Goal: Contribute content

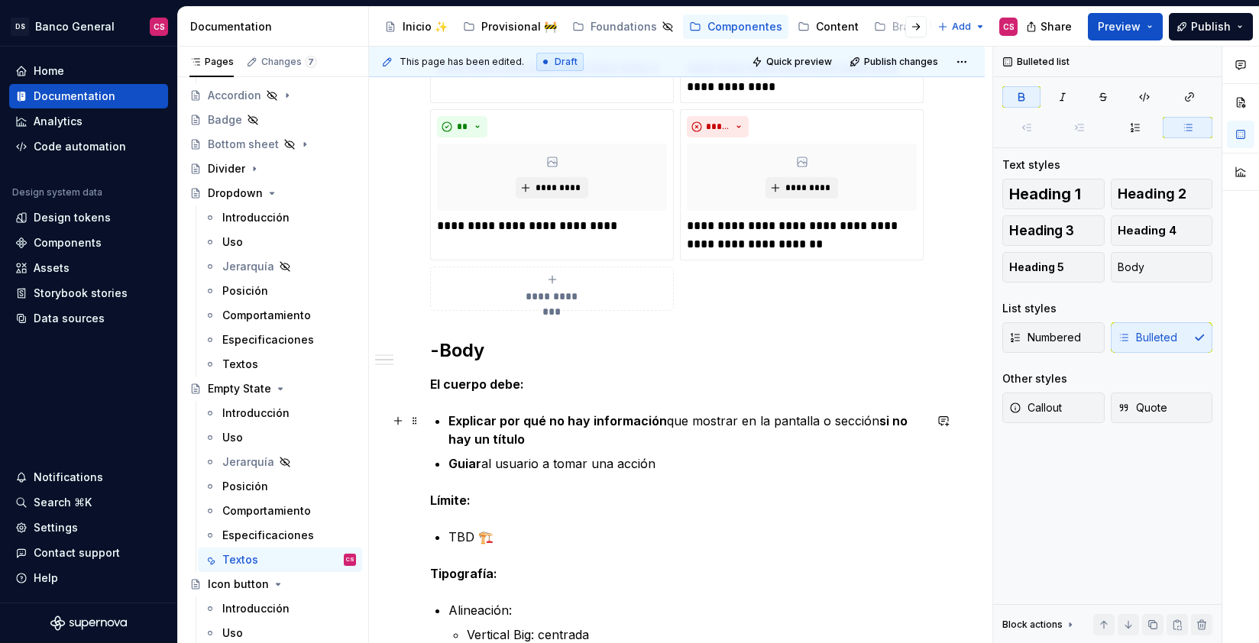
scroll to position [938, 0]
click at [445, 417] on div "**********" at bounding box center [676, 191] width 493 height 1618
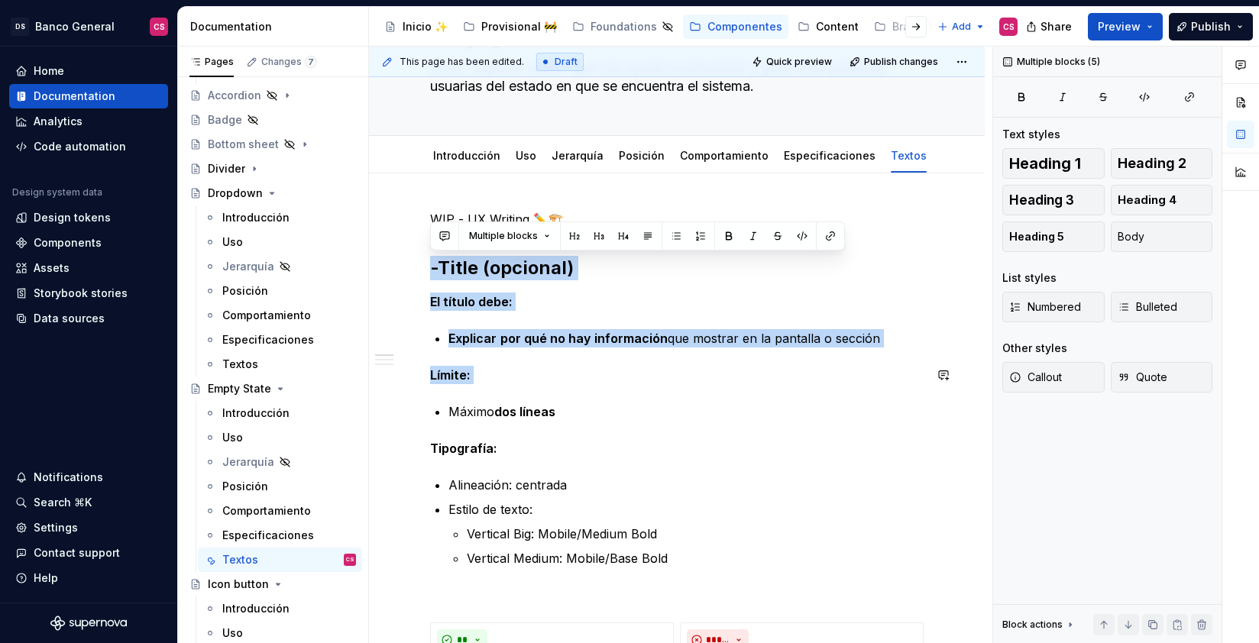
scroll to position [113, 0]
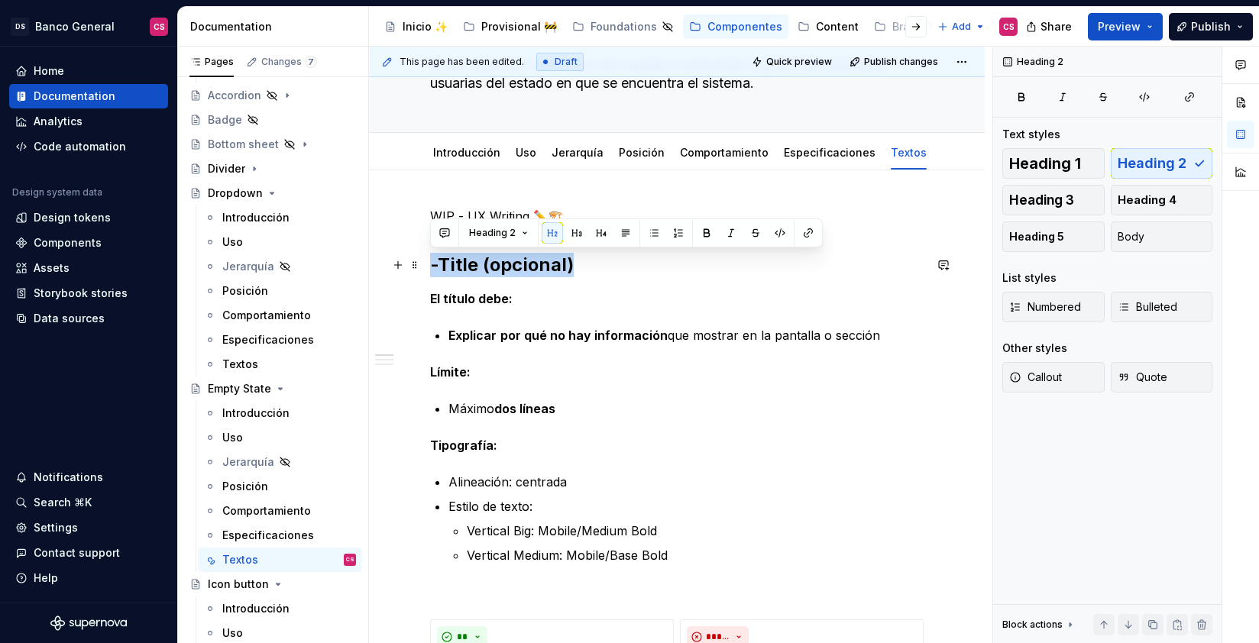
drag, startPoint x: 431, startPoint y: 326, endPoint x: 580, endPoint y: 272, distance: 158.5
click at [580, 272] on h2 "-Title (opcional)" at bounding box center [676, 265] width 493 height 24
copy h2 "-Title (opcional)"
click at [467, 330] on strong "Explicar" at bounding box center [472, 335] width 48 height 15
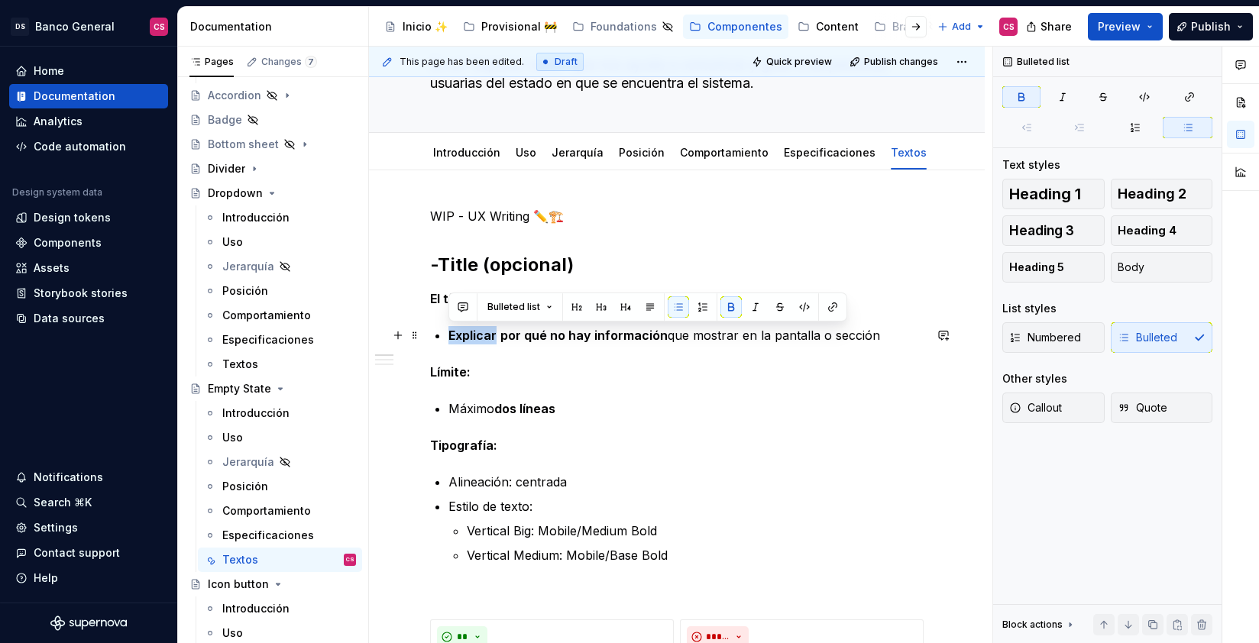
click at [467, 330] on strong "Explicar" at bounding box center [472, 335] width 48 height 15
copy p "Explicar por qué no hay información que mostrar en la pantalla o sección"
click at [474, 414] on p "Máximo dos líneas" at bounding box center [685, 408] width 475 height 18
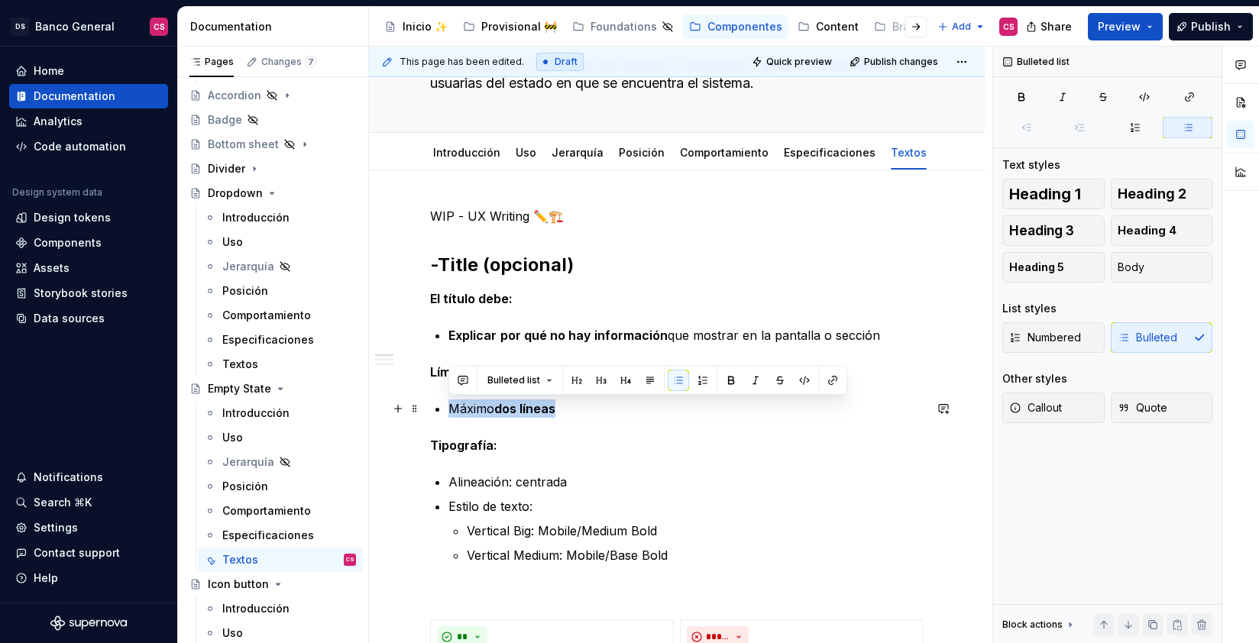
click at [474, 414] on p "Máximo dos líneas" at bounding box center [685, 408] width 475 height 18
copy p "Máximo dos líneas"
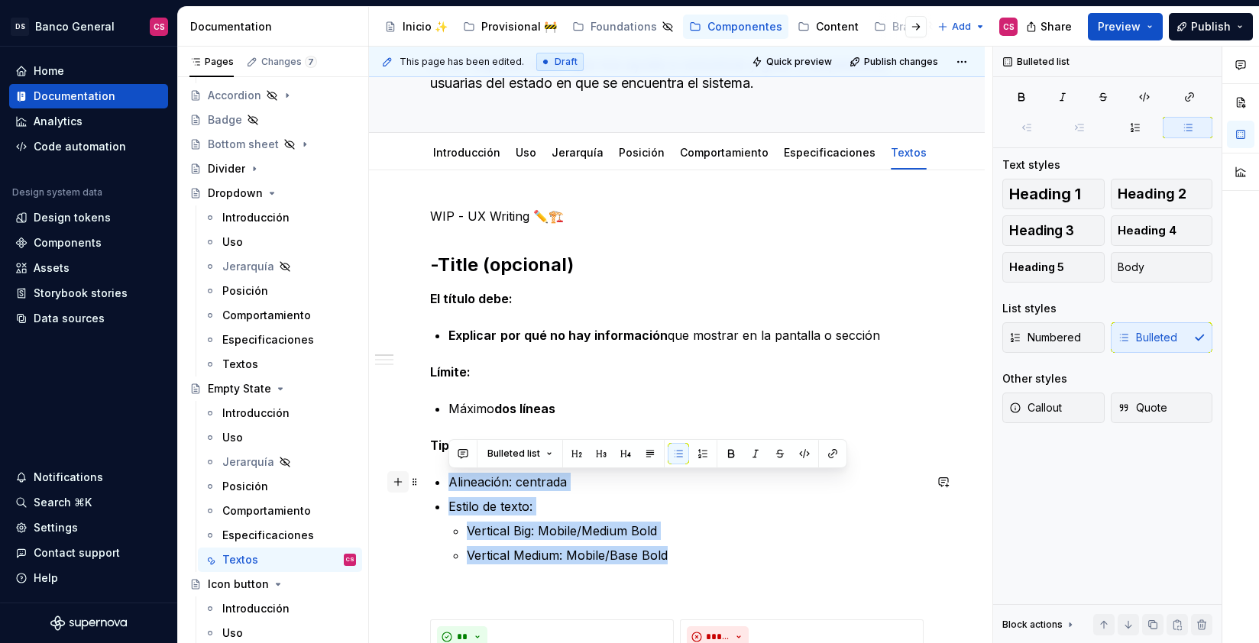
drag, startPoint x: 685, startPoint y: 558, endPoint x: 401, endPoint y: 475, distance: 295.8
copy ul "Alineación: centrada Estilo de texto: Vertical Big: Mobile/Medium Bold Vertical…"
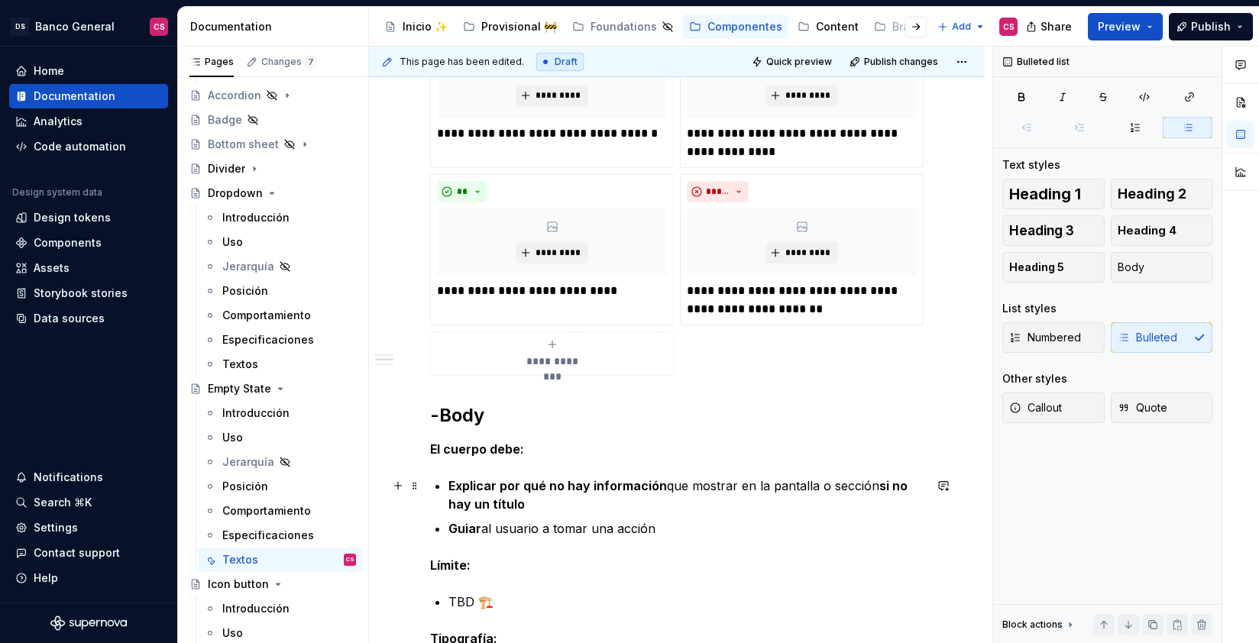
scroll to position [882, 0]
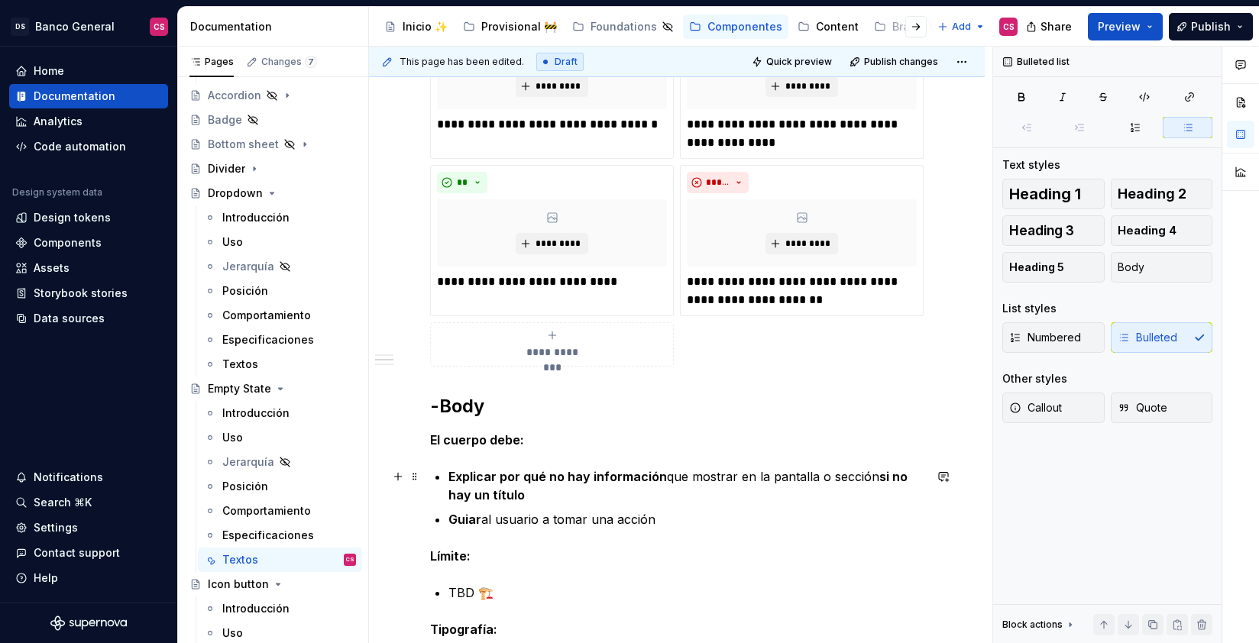
click at [453, 404] on h2 "-Body" at bounding box center [676, 406] width 493 height 24
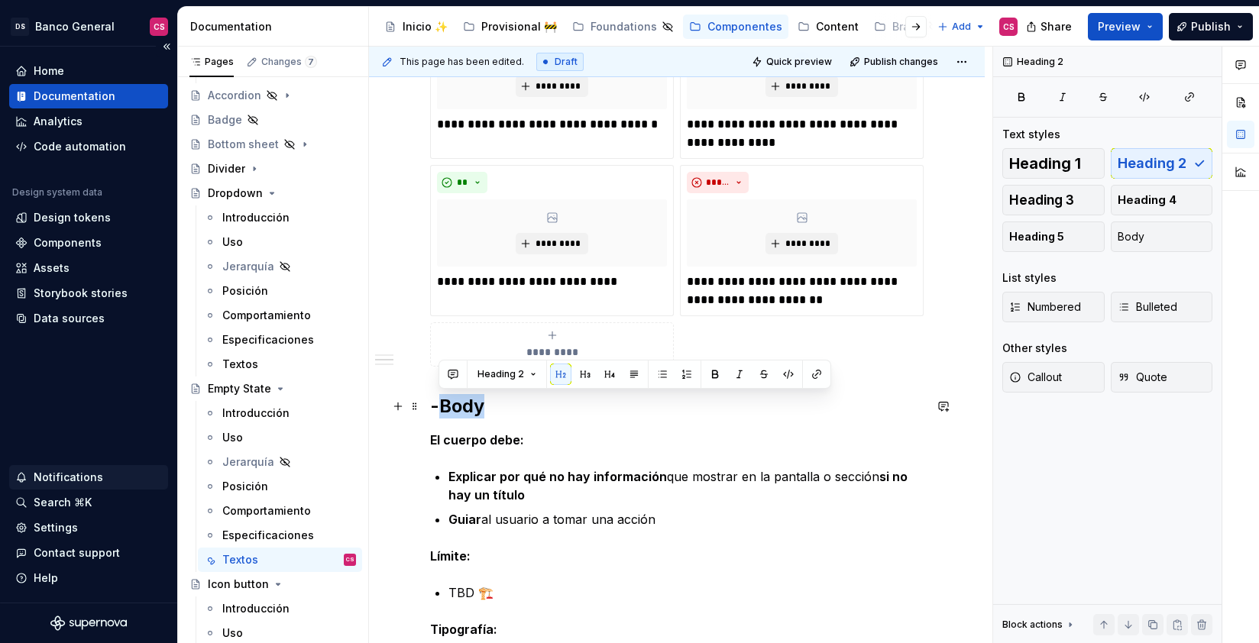
copy h2 "Body"
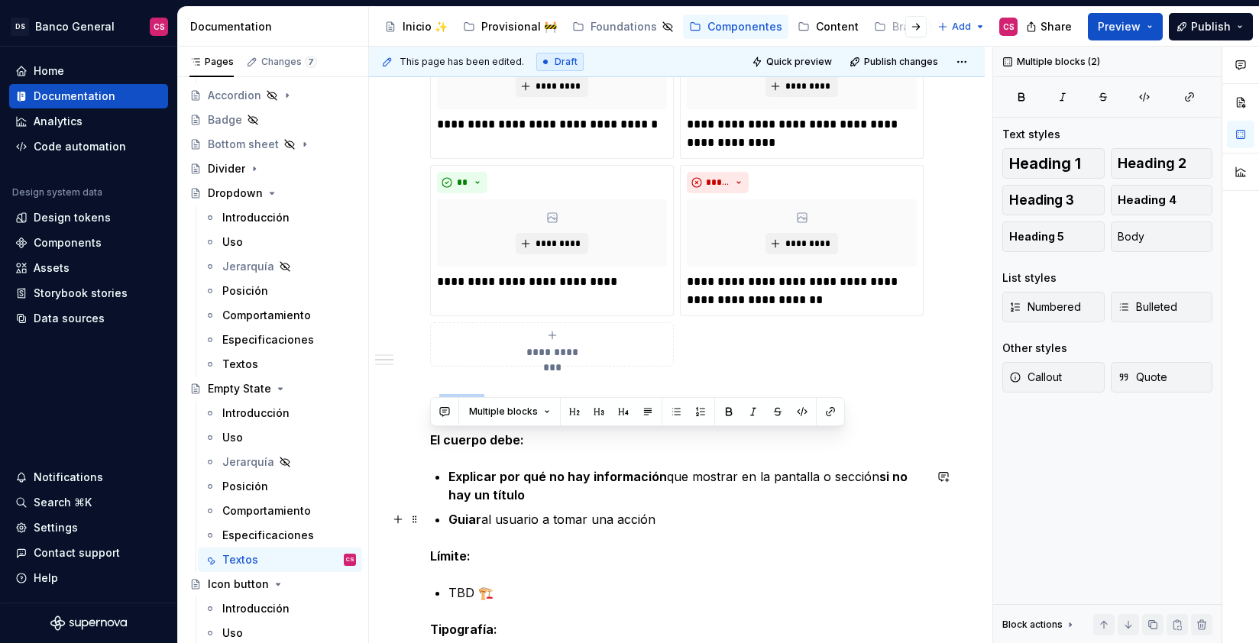
drag, startPoint x: 430, startPoint y: 438, endPoint x: 668, endPoint y: 522, distance: 252.7
click at [668, 522] on div "**********" at bounding box center [676, 247] width 493 height 1618
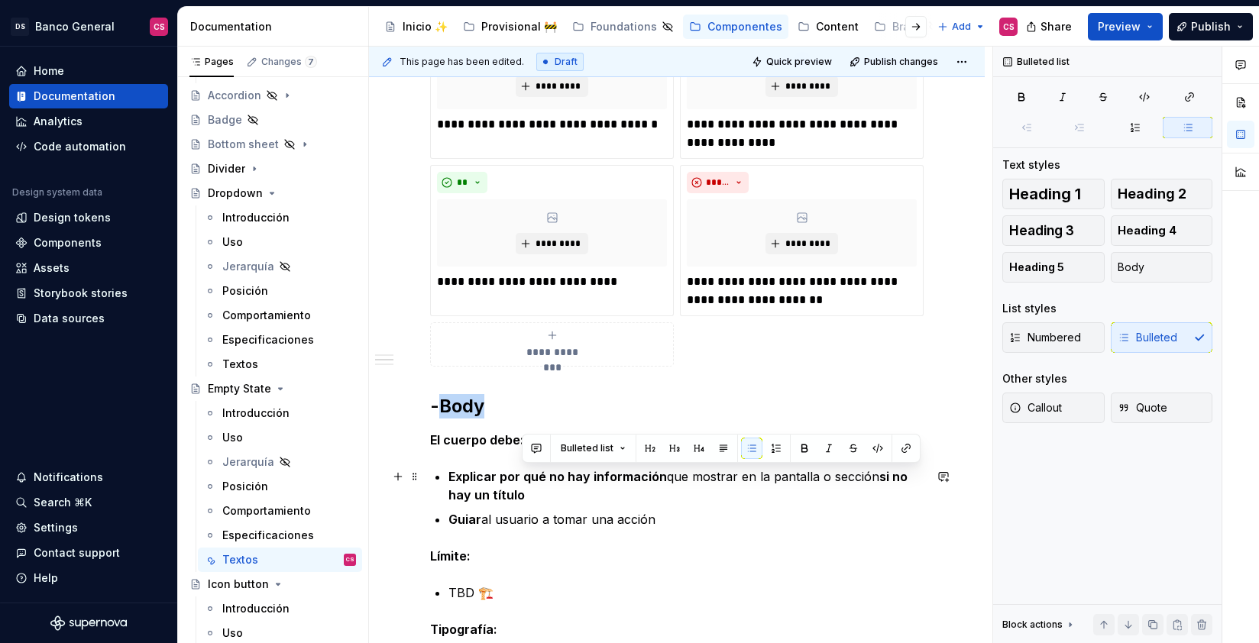
drag, startPoint x: 579, startPoint y: 498, endPoint x: 874, endPoint y: 472, distance: 295.9
click at [872, 473] on p "Explicar por qué no hay información que mostrar en la pantalla o sección si no …" at bounding box center [685, 485] width 475 height 37
click at [797, 448] on button "button" at bounding box center [804, 448] width 21 height 21
click at [638, 506] on ul "Explicar por qué no hay información que mostrar en la pantalla o sección si no …" at bounding box center [685, 497] width 475 height 61
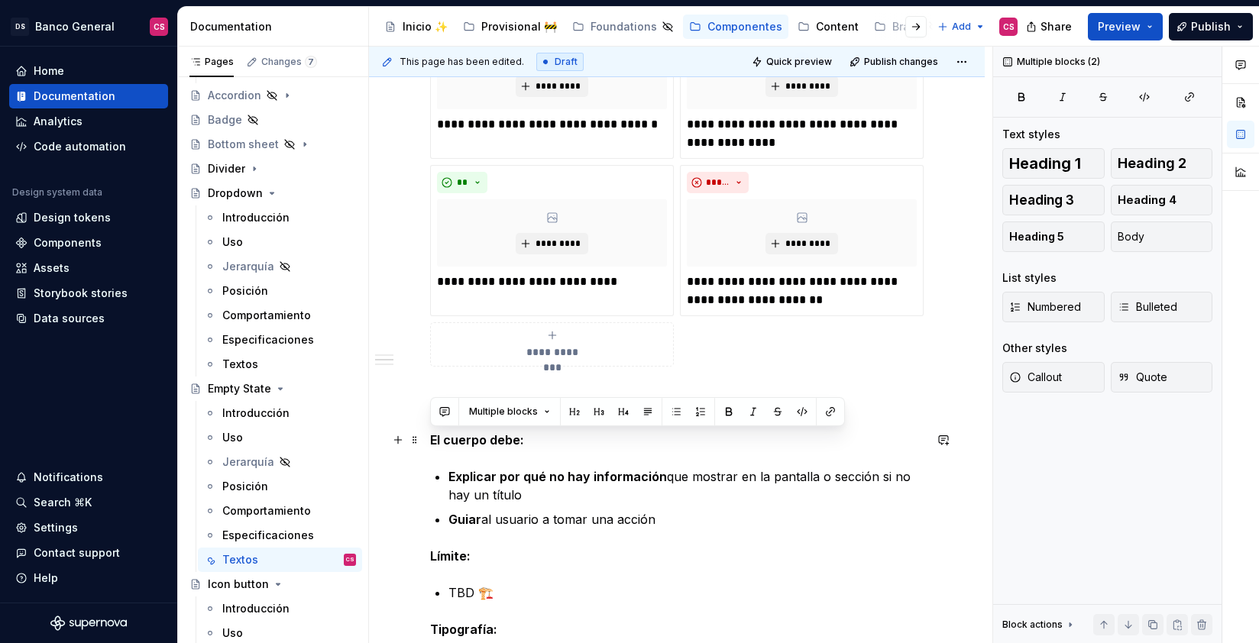
drag, startPoint x: 677, startPoint y: 517, endPoint x: 424, endPoint y: 432, distance: 267.6
click at [424, 432] on div "**********" at bounding box center [677, 334] width 616 height 1866
copy div "El cuerpo debe: Explicar por qué no hay información que mostrar en la pantalla …"
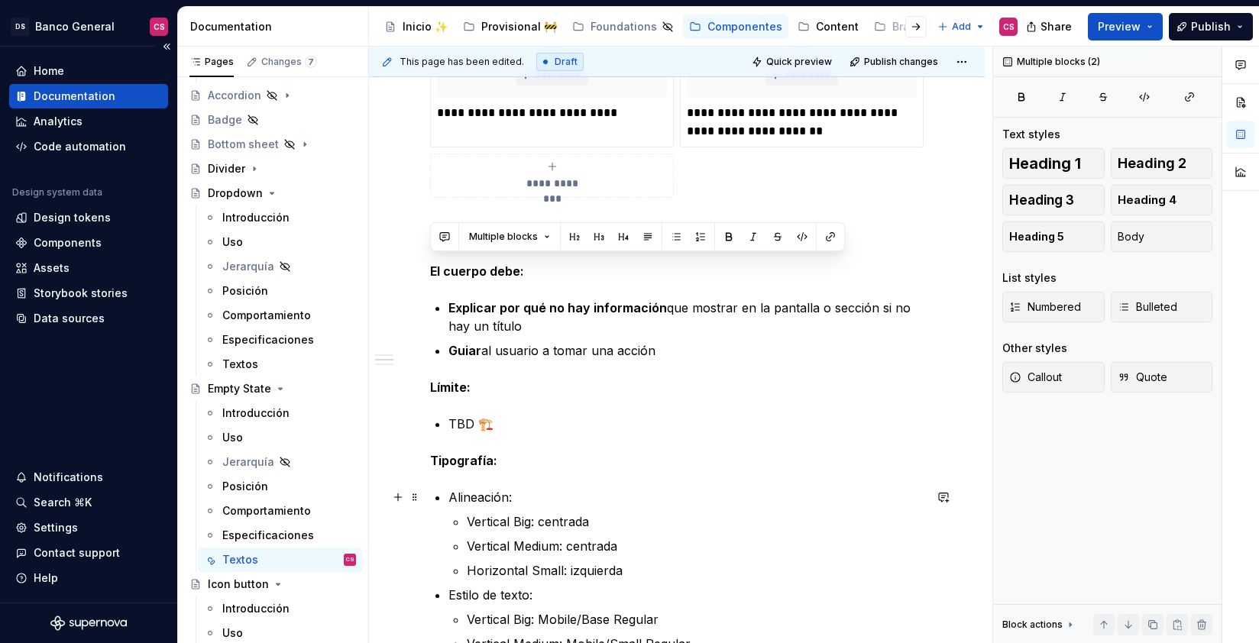
scroll to position [1062, 0]
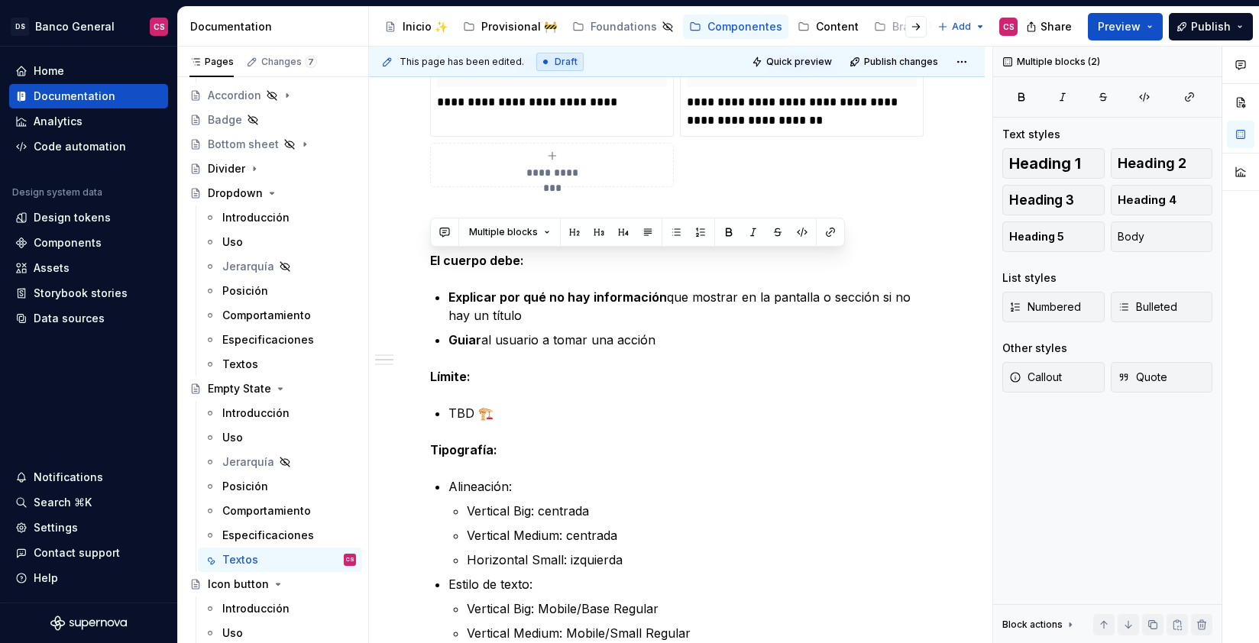
click at [457, 419] on p "TBD 🏗️" at bounding box center [685, 413] width 475 height 18
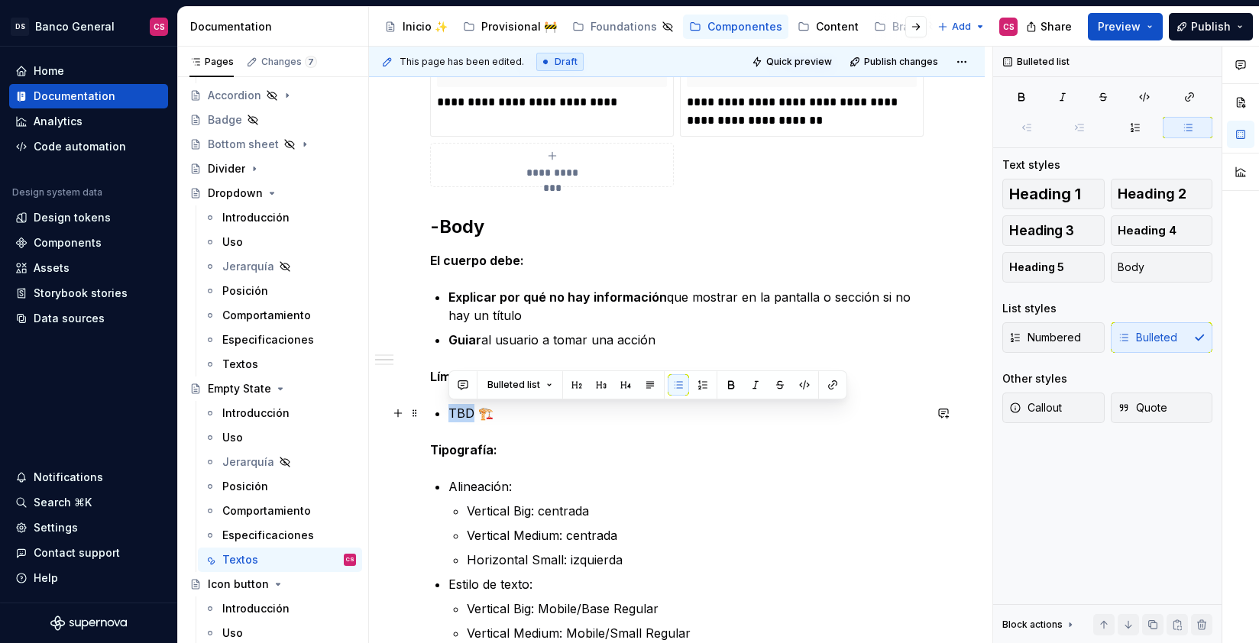
click at [457, 419] on p "TBD 🏗️" at bounding box center [685, 413] width 475 height 18
copy p "TBD 🏗️"
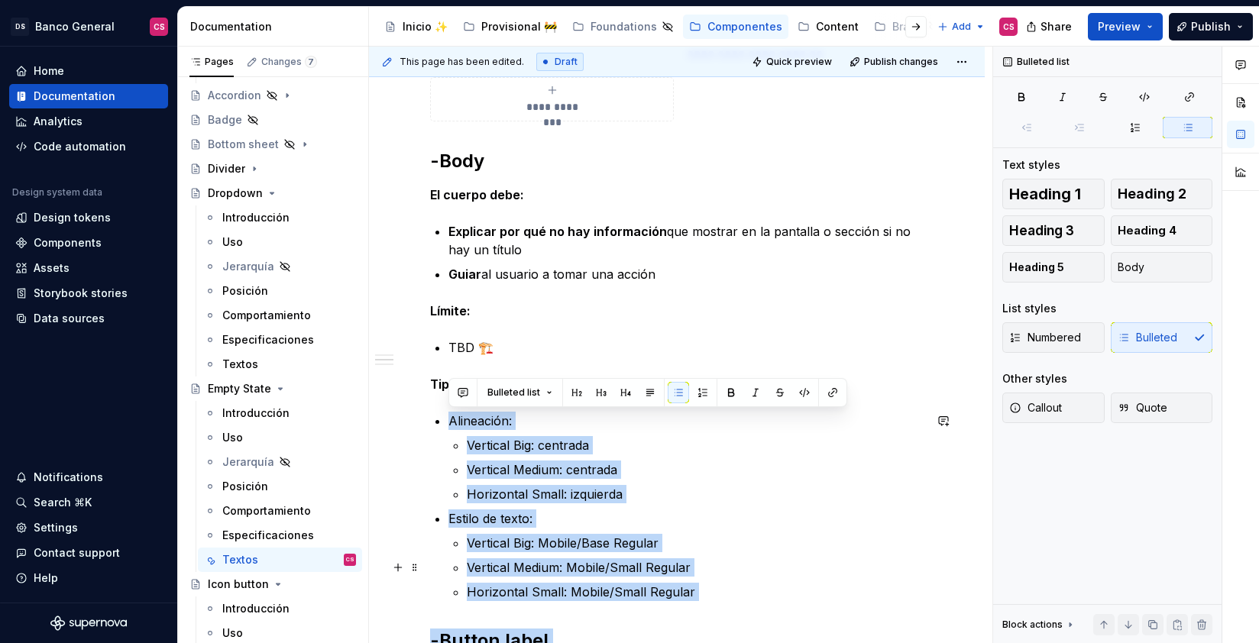
scroll to position [1505, 0]
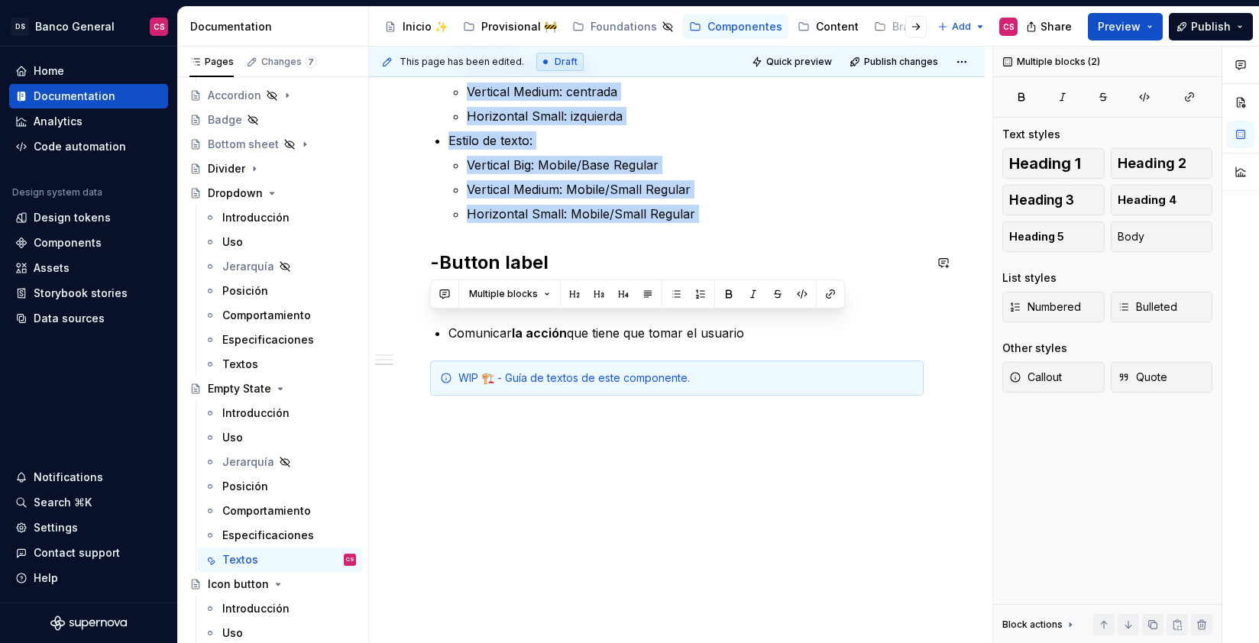
drag, startPoint x: 450, startPoint y: 486, endPoint x: 712, endPoint y: 228, distance: 367.8
copy ul "Alineación: Vertical Big: centrada Vertical Medium: centrada Horizontal Small: …"
click at [461, 266] on h2 "-Button label" at bounding box center [676, 263] width 493 height 24
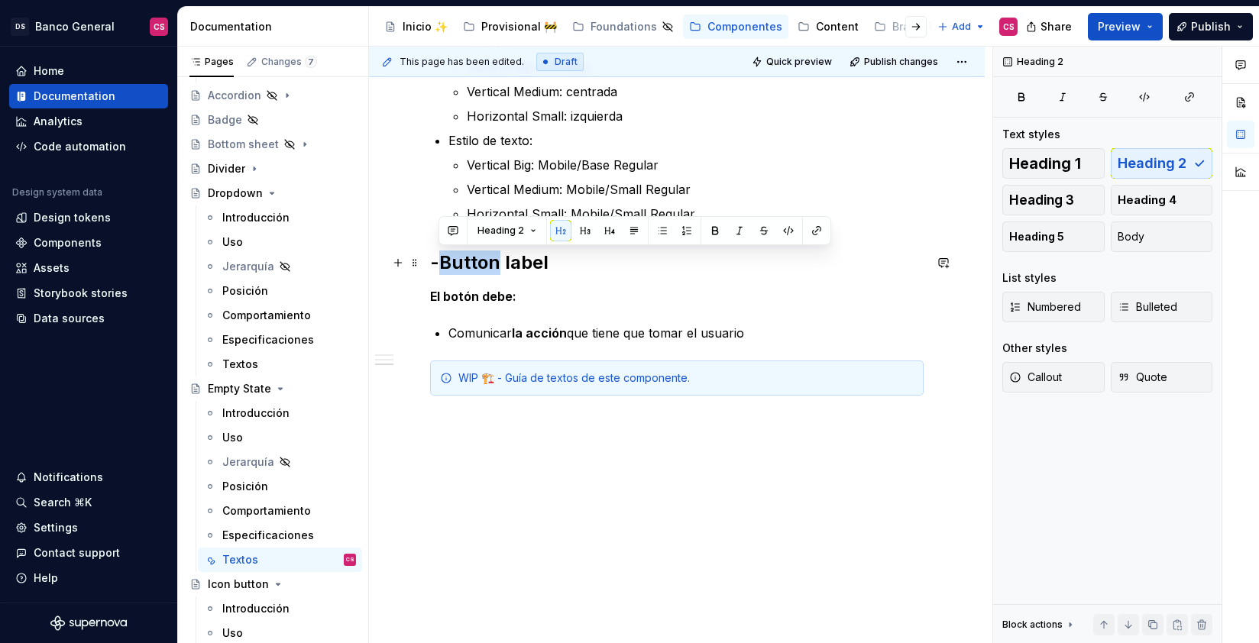
click at [461, 267] on h2 "-Button label" at bounding box center [676, 263] width 493 height 24
click at [483, 263] on h2 "-Button label" at bounding box center [676, 263] width 493 height 24
drag, startPoint x: 483, startPoint y: 263, endPoint x: 535, endPoint y: 267, distance: 51.3
click at [533, 264] on h2 "-Button label" at bounding box center [676, 263] width 493 height 24
copy h2 "Button label"
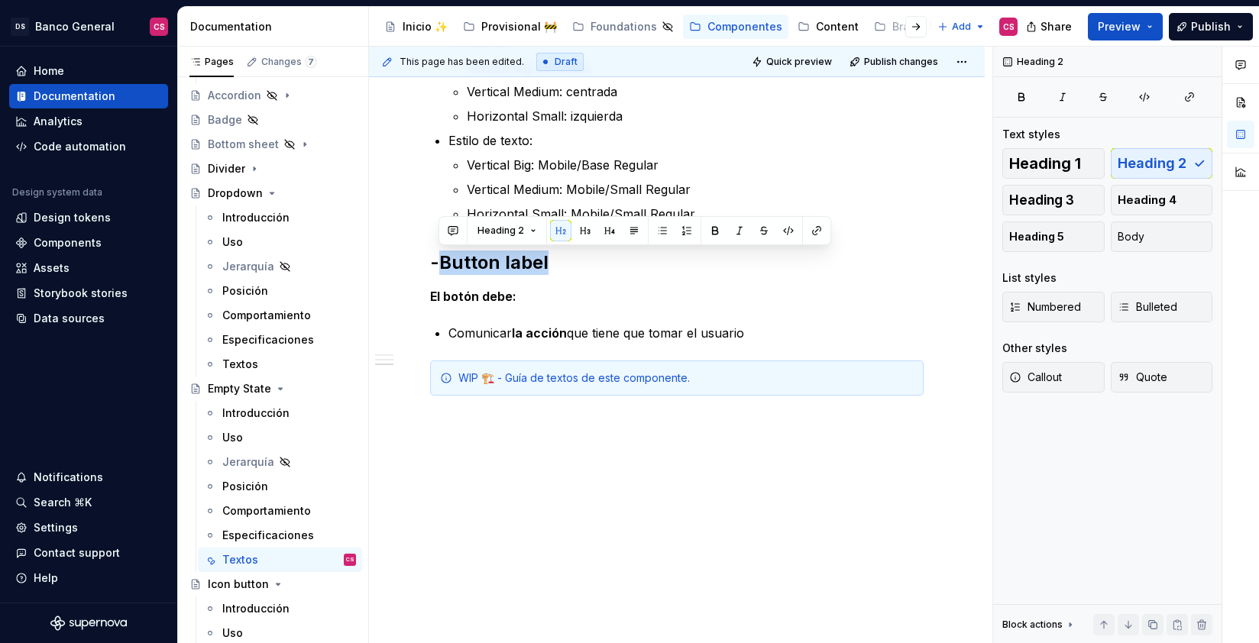
click at [473, 295] on strong "El botón debe:" at bounding box center [473, 296] width 86 height 15
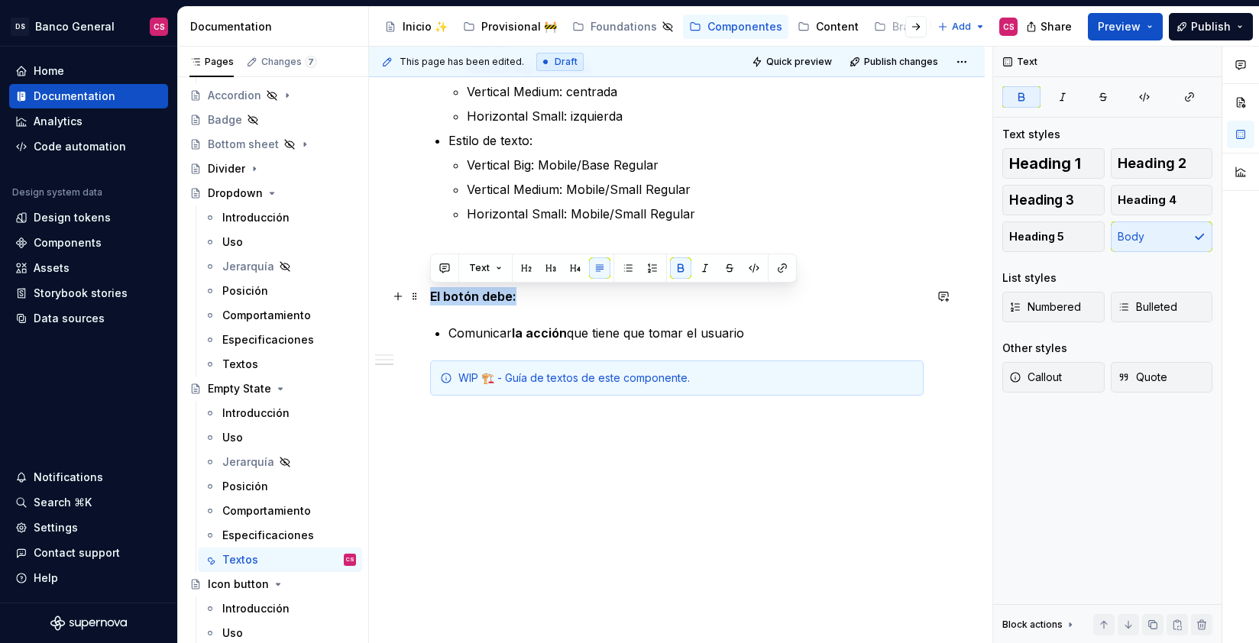
click at [473, 295] on strong "El botón debe:" at bounding box center [473, 296] width 86 height 15
copy strong "El botón debe:"
click at [492, 332] on p "Comunicar la acción que tiene que [PERSON_NAME] el usuario" at bounding box center [685, 333] width 475 height 18
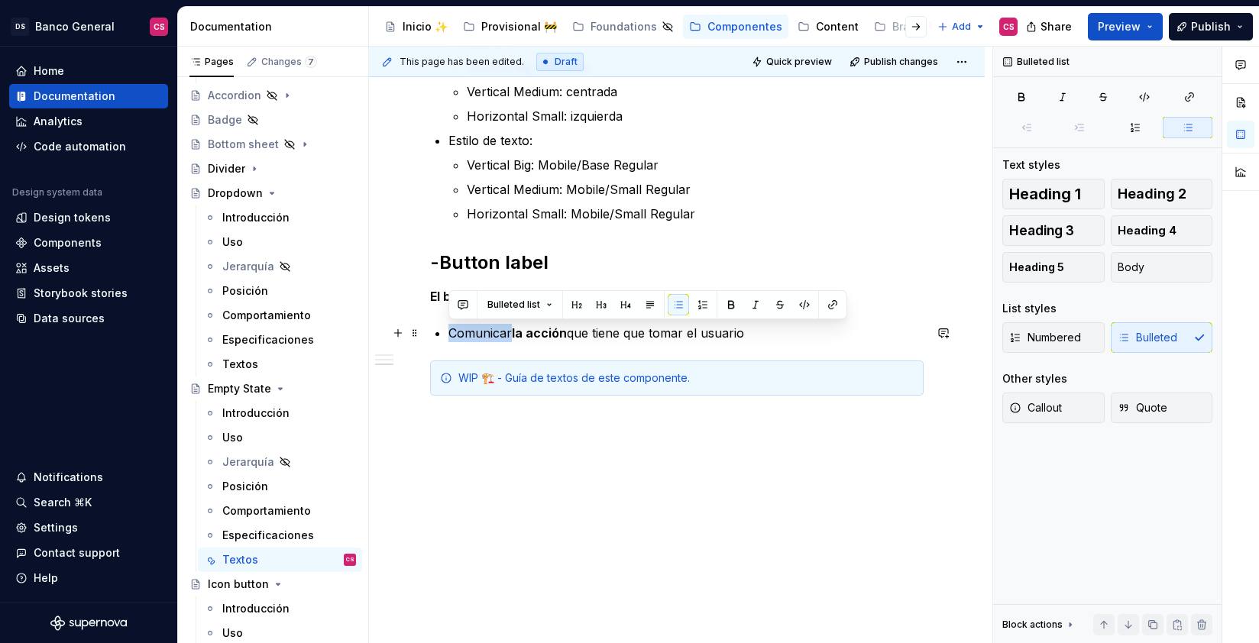
click at [492, 332] on p "Comunicar la acción que tiene que [PERSON_NAME] el usuario" at bounding box center [685, 333] width 475 height 18
click at [247, 368] on div "Textos" at bounding box center [240, 364] width 36 height 15
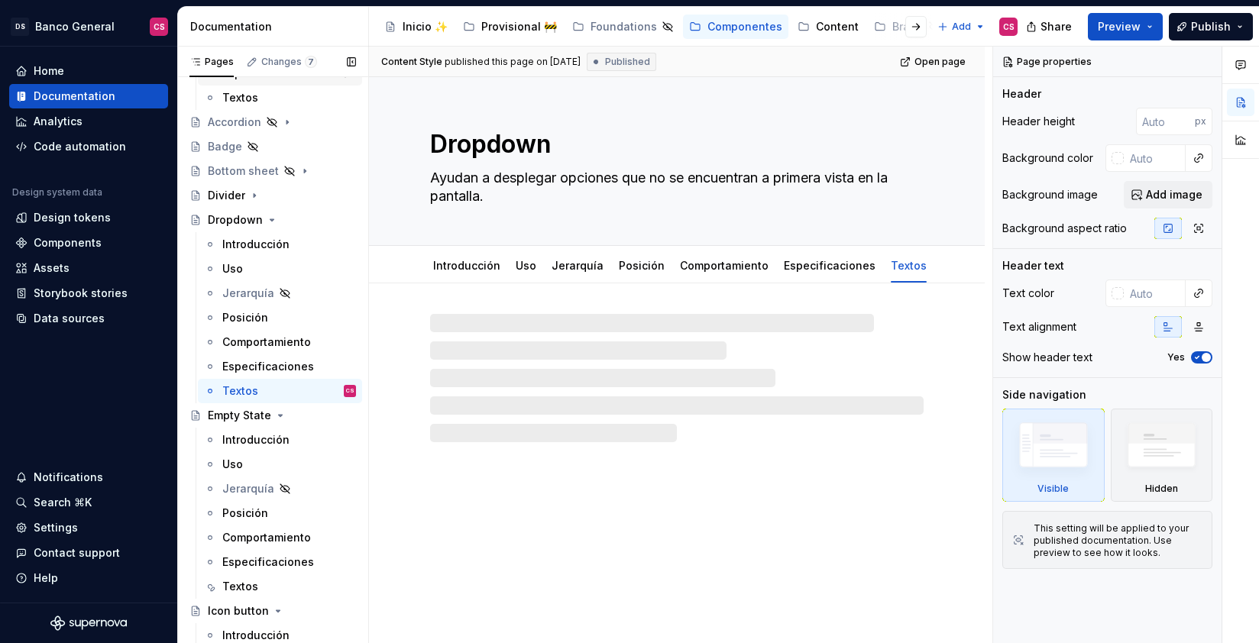
scroll to position [121, 0]
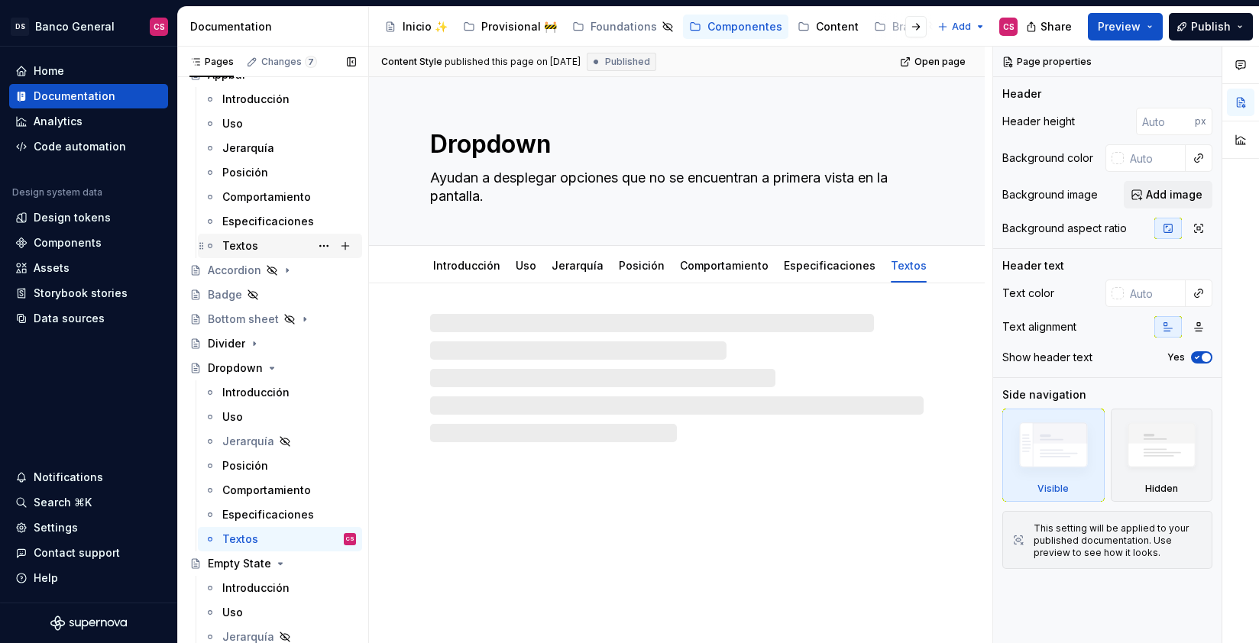
click at [273, 237] on div "Textos" at bounding box center [289, 245] width 134 height 21
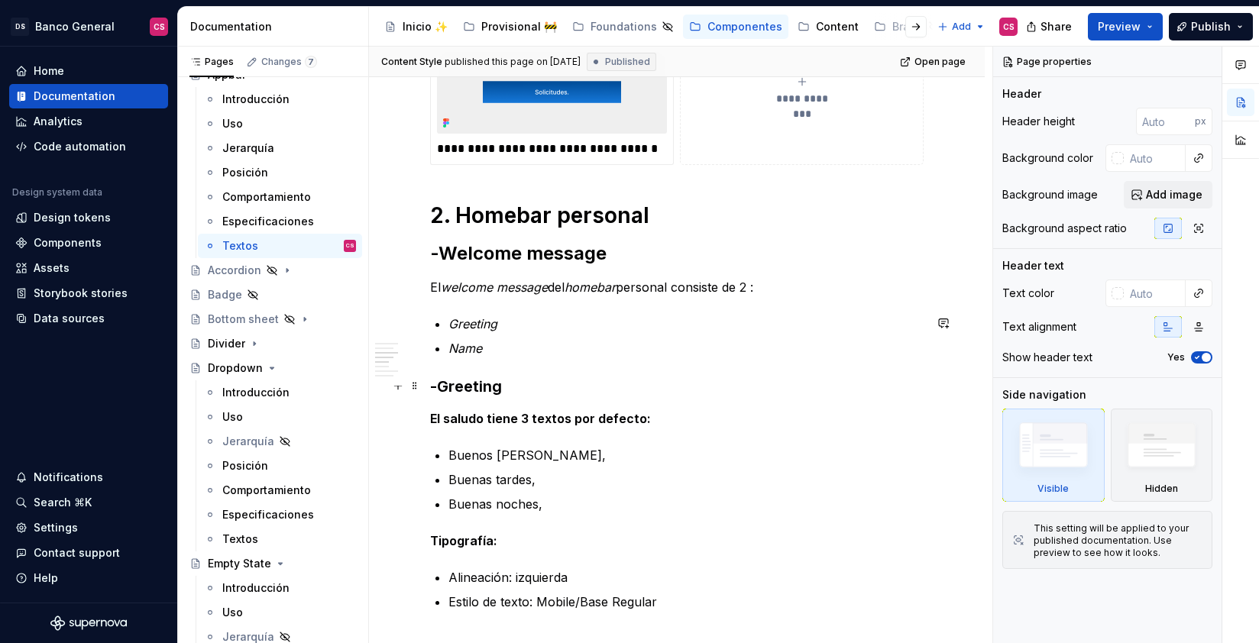
scroll to position [918, 0]
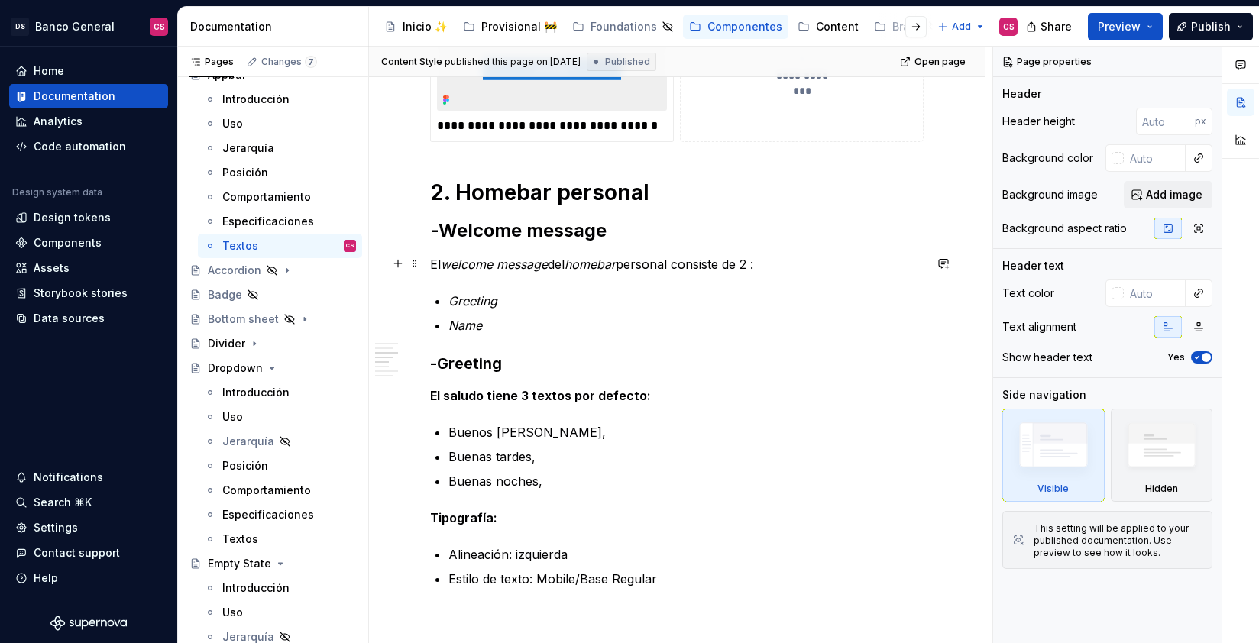
type textarea "*"
click at [766, 260] on p "El welcome message del homebar personal consiste de 2 :" at bounding box center [676, 264] width 493 height 18
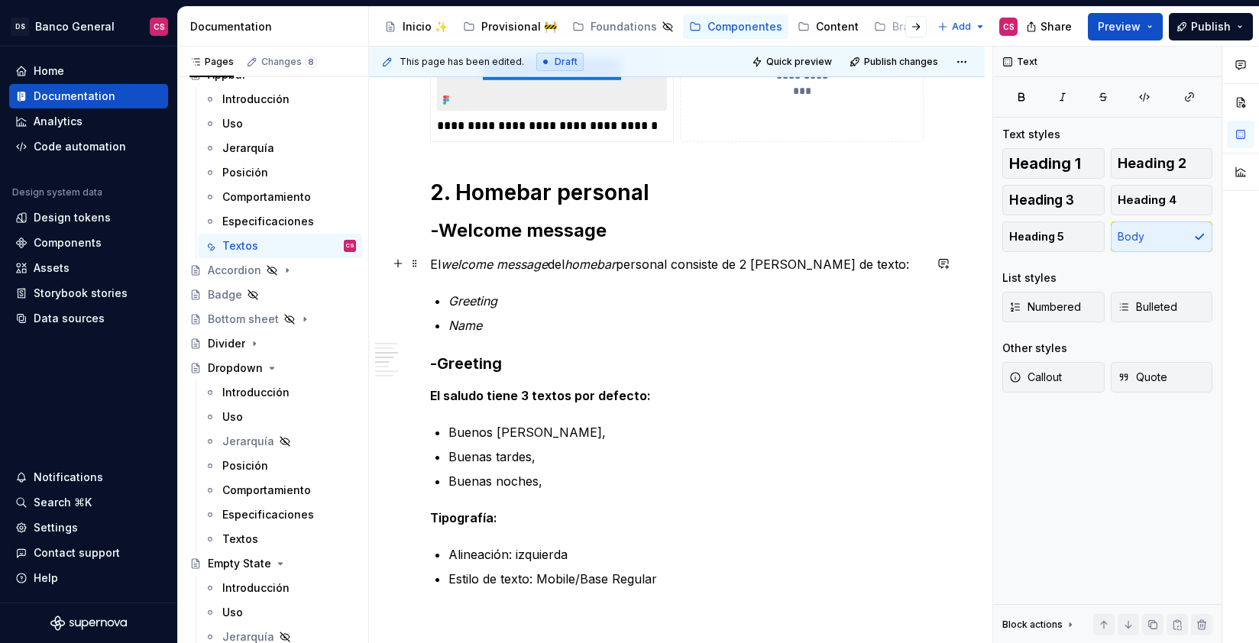
click at [463, 263] on em "welcome message" at bounding box center [494, 264] width 107 height 15
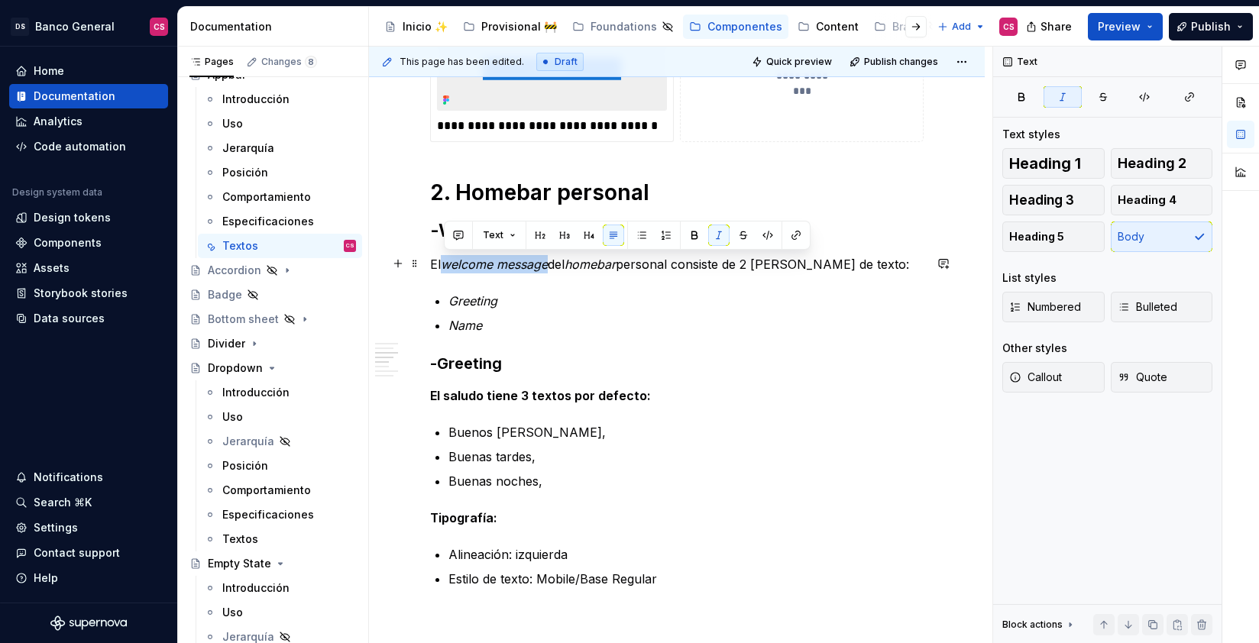
drag, startPoint x: 463, startPoint y: 263, endPoint x: 535, endPoint y: 257, distance: 72.8
click at [535, 257] on em "welcome message" at bounding box center [494, 264] width 107 height 15
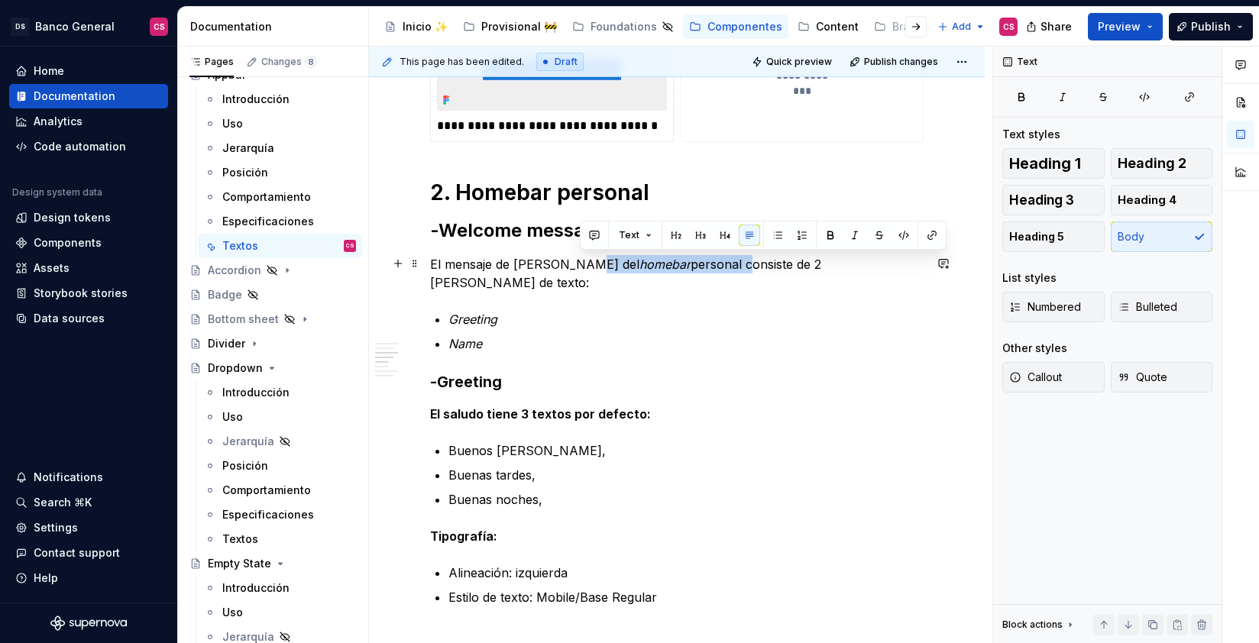
drag, startPoint x: 708, startPoint y: 261, endPoint x: 580, endPoint y: 264, distance: 128.3
click at [580, 264] on p "El mensaje de [PERSON_NAME] del homebar personal consiste de 2 [PERSON_NAME] de…" at bounding box center [676, 273] width 493 height 37
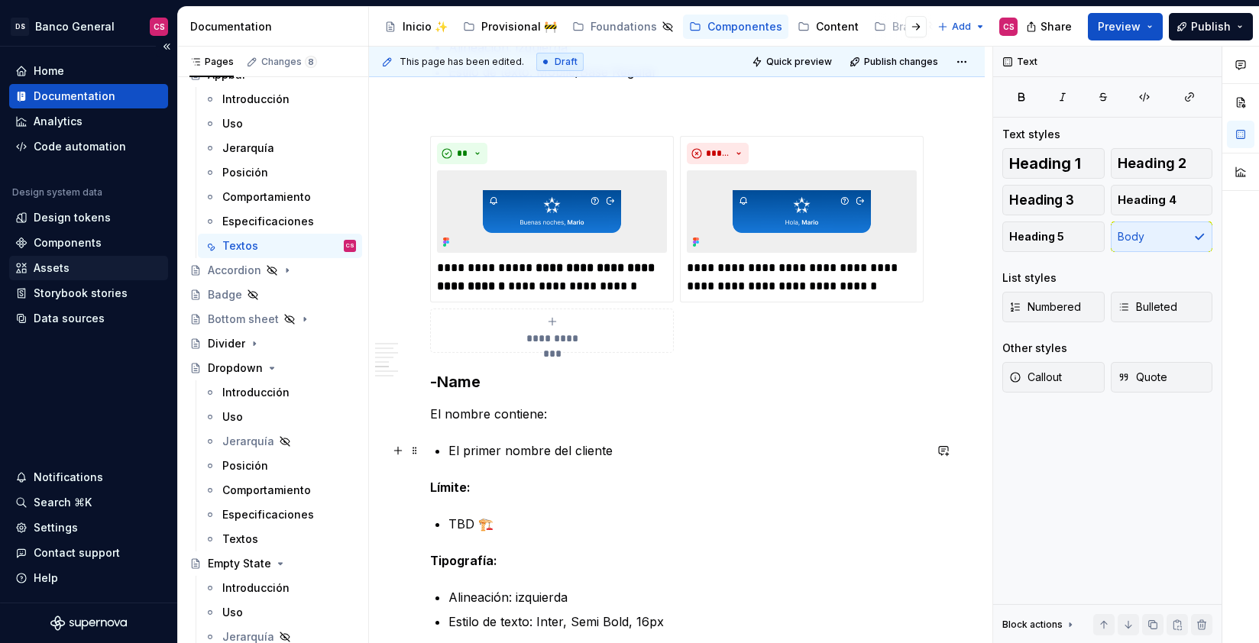
scroll to position [1426, 0]
click at [503, 410] on p "El nombre contiene:" at bounding box center [676, 413] width 493 height 18
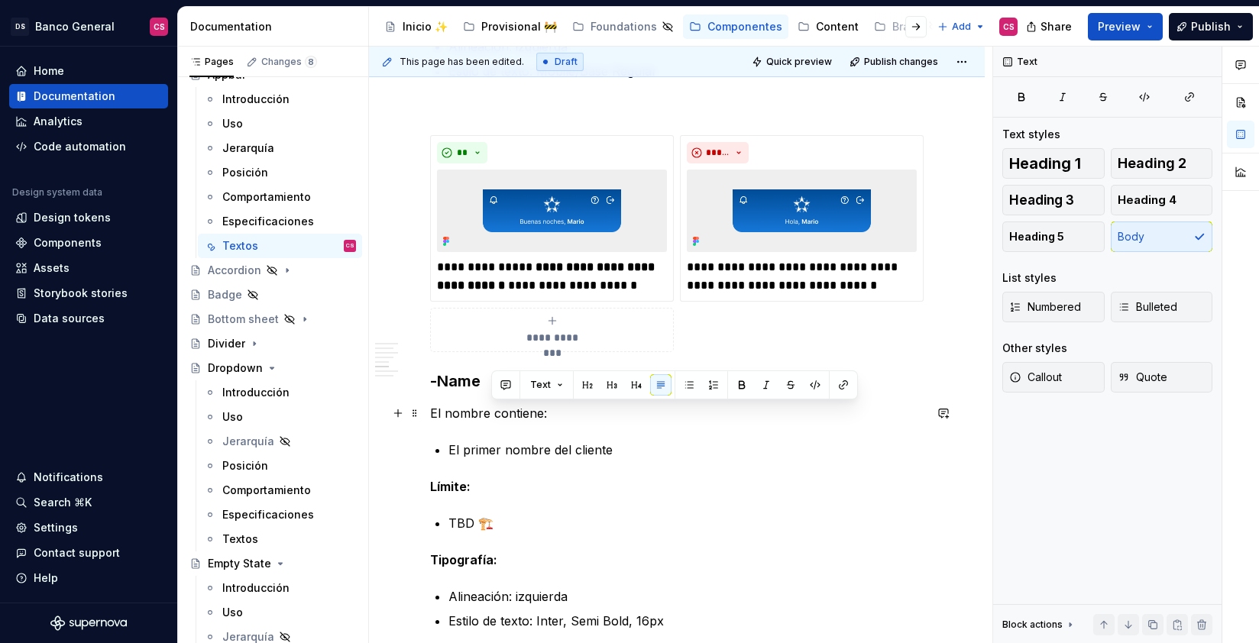
click at [503, 410] on p "El nombre contiene:" at bounding box center [676, 413] width 493 height 18
click at [470, 514] on p "TBD 🏗️" at bounding box center [685, 523] width 475 height 18
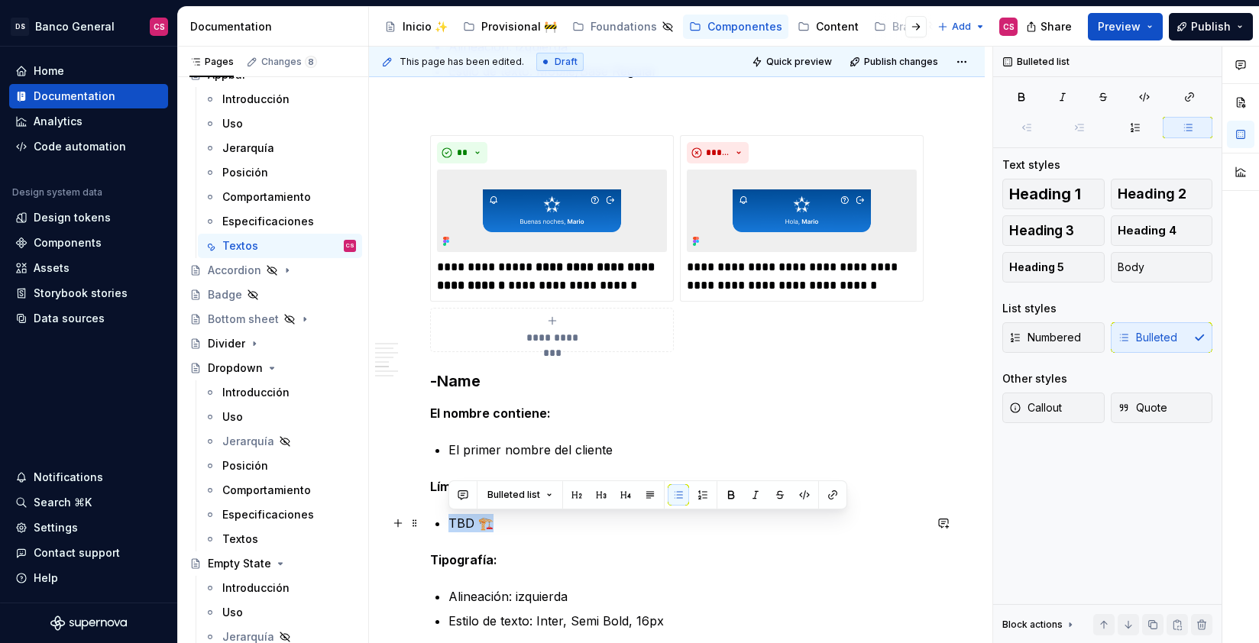
click at [470, 514] on p "TBD 🏗️" at bounding box center [685, 523] width 475 height 18
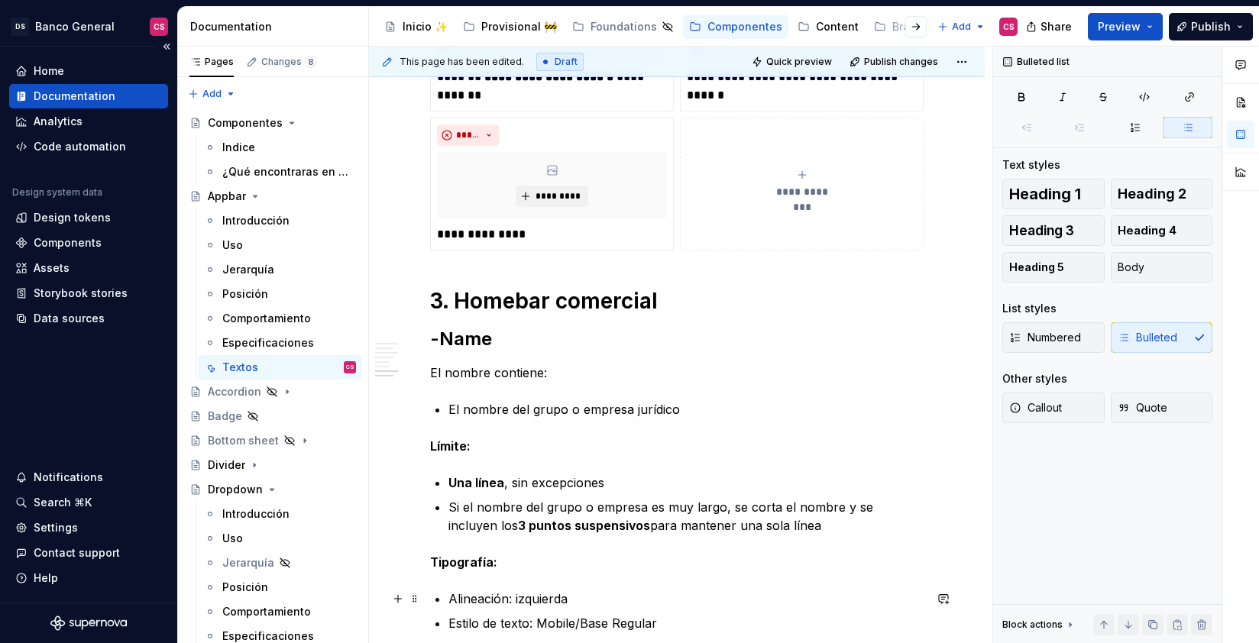
scroll to position [2216, 0]
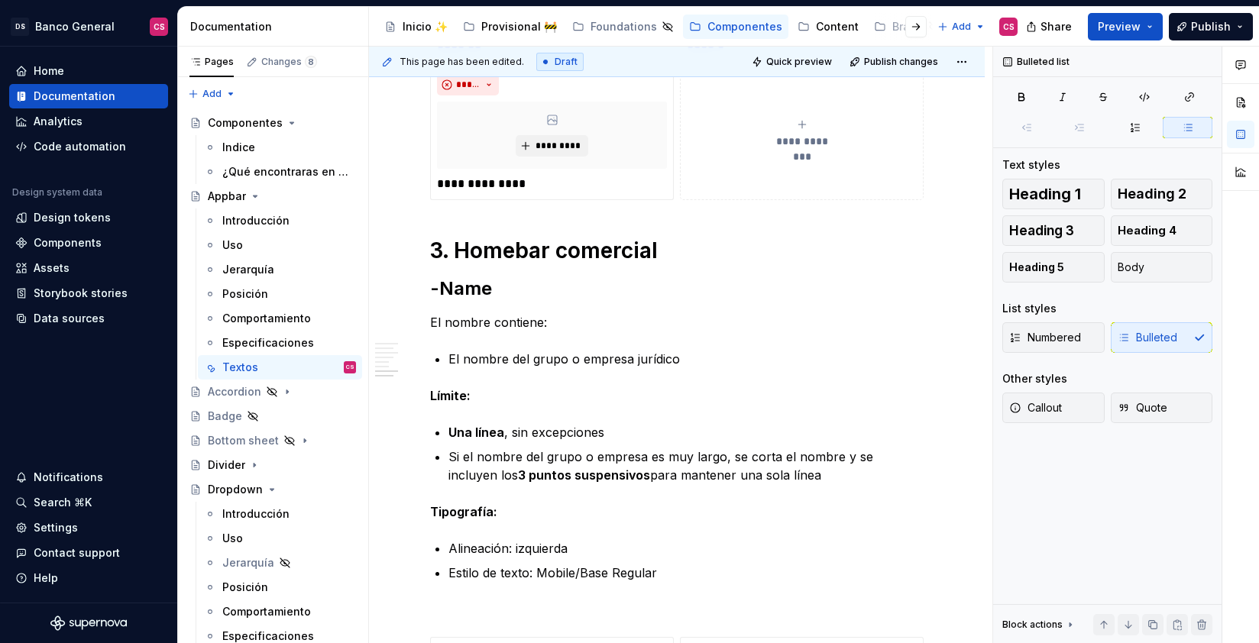
click at [468, 318] on p "El nombre contiene:" at bounding box center [676, 322] width 493 height 18
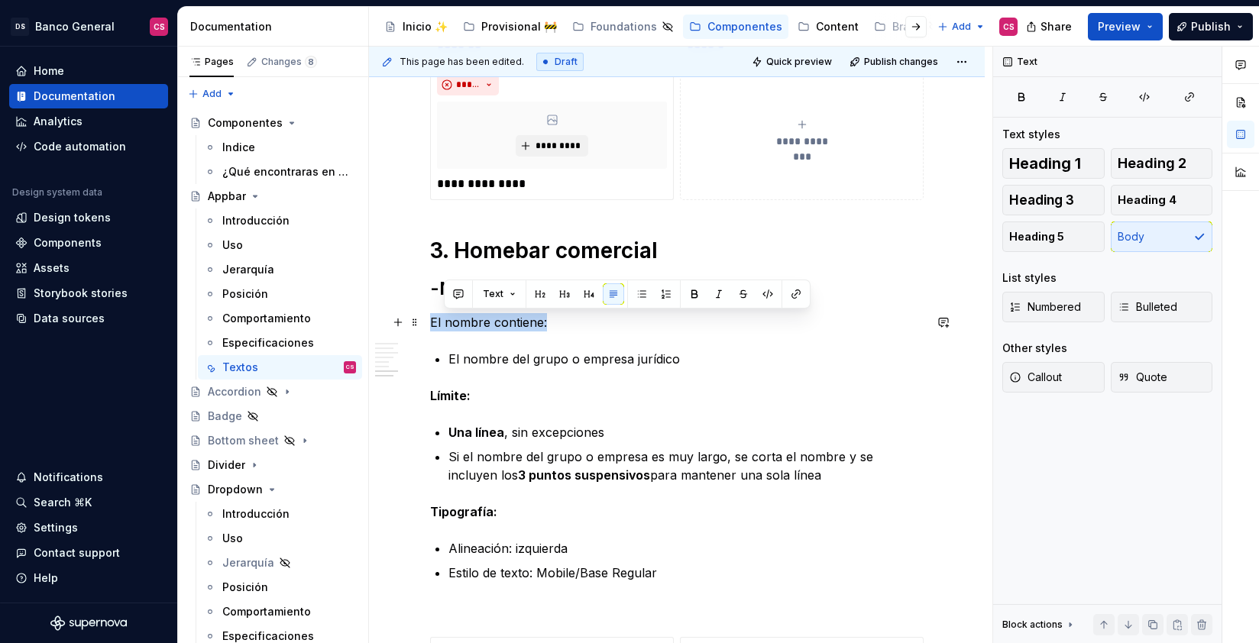
click at [468, 318] on p "El nombre contiene:" at bounding box center [676, 322] width 493 height 18
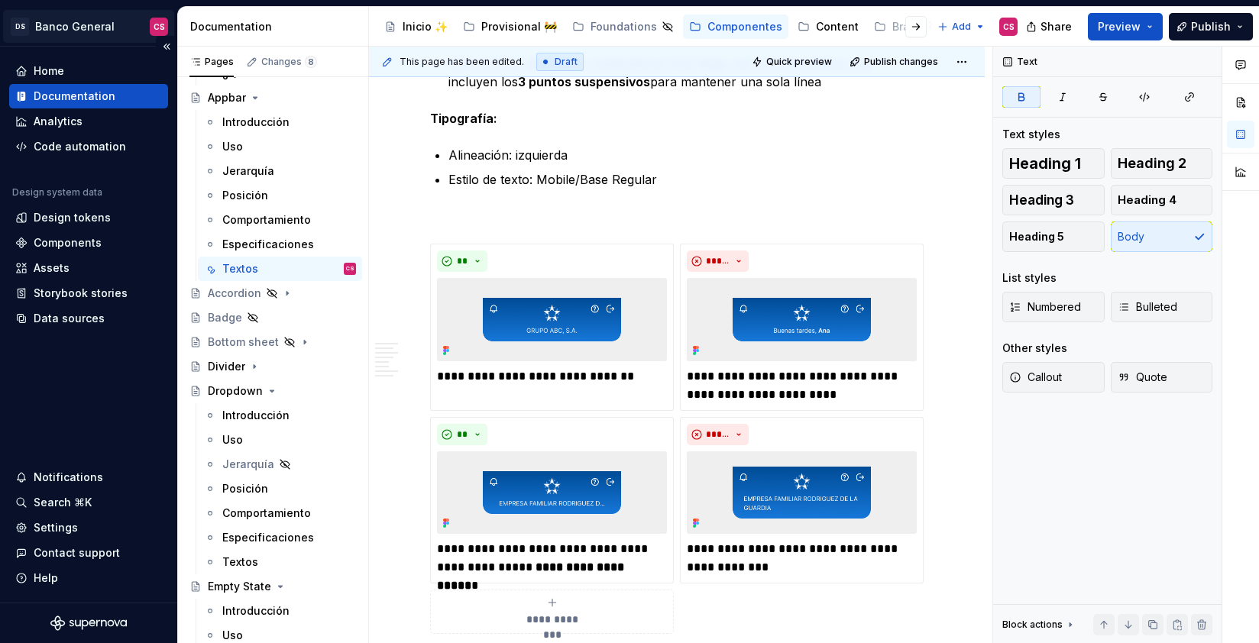
scroll to position [111, 0]
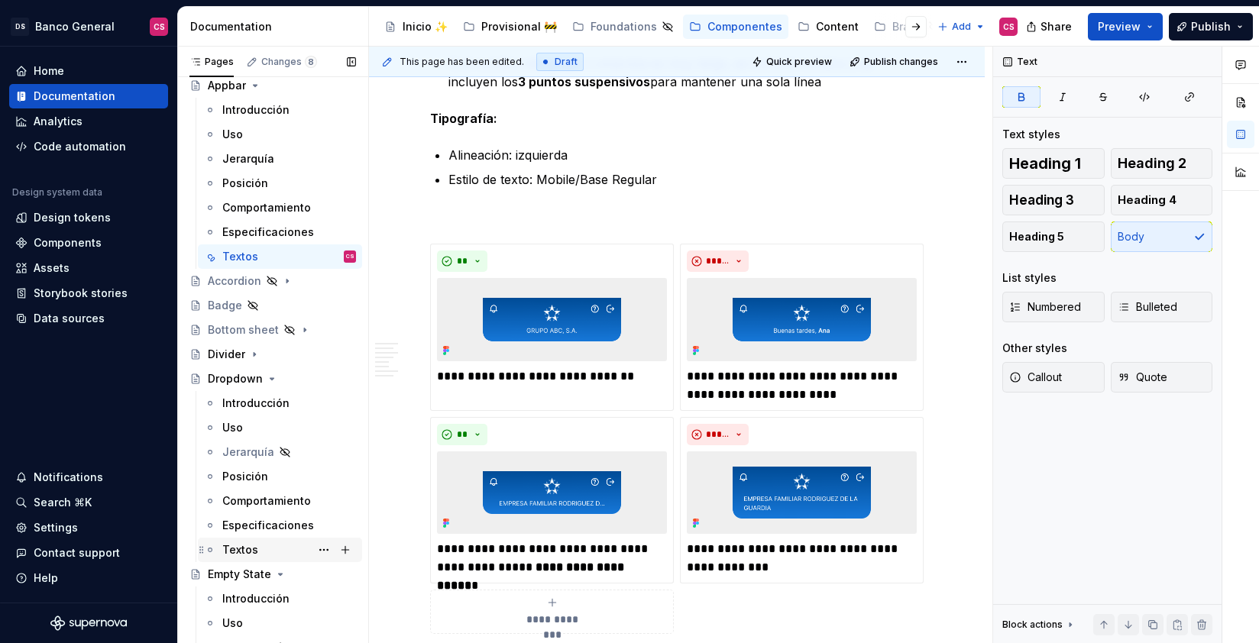
click at [251, 546] on div "Textos" at bounding box center [240, 549] width 36 height 15
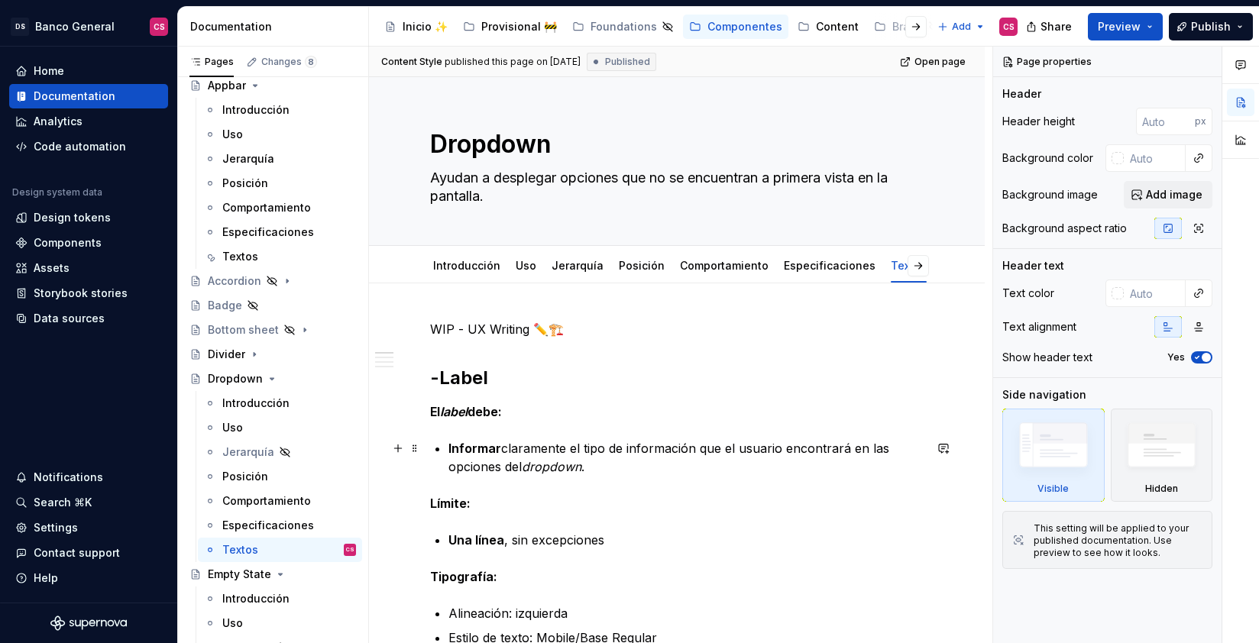
type textarea "*"
click at [591, 460] on p "Informar claramente el tipo de información que el usuario encontrará en las opc…" at bounding box center [685, 457] width 475 height 37
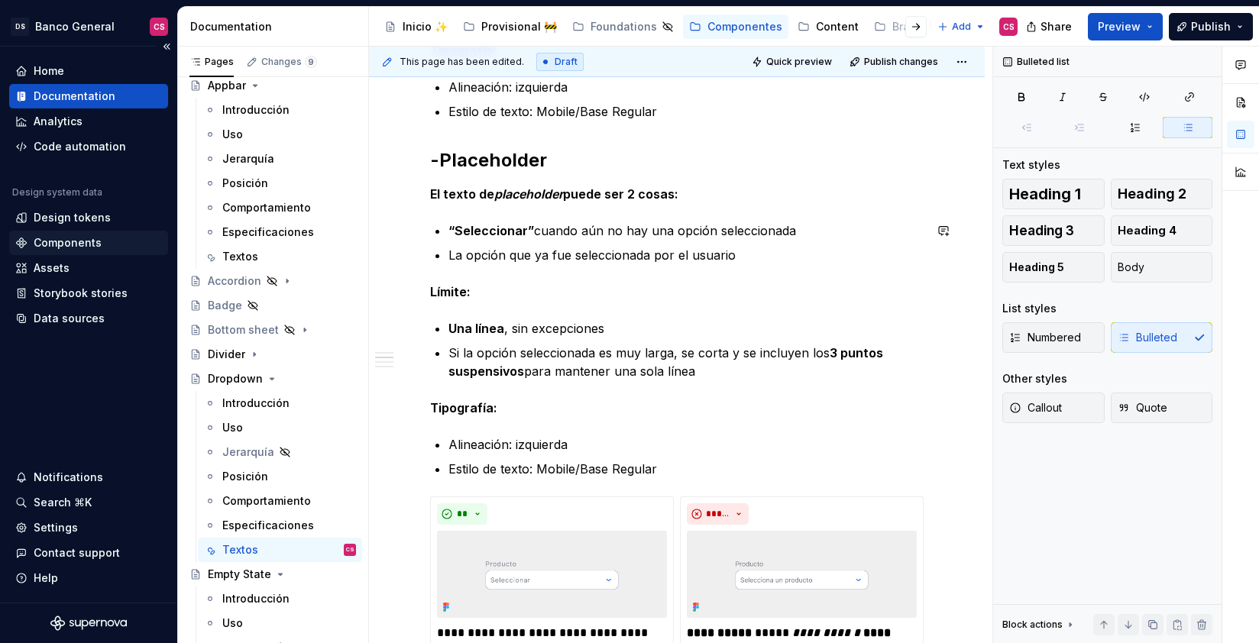
scroll to position [520, 0]
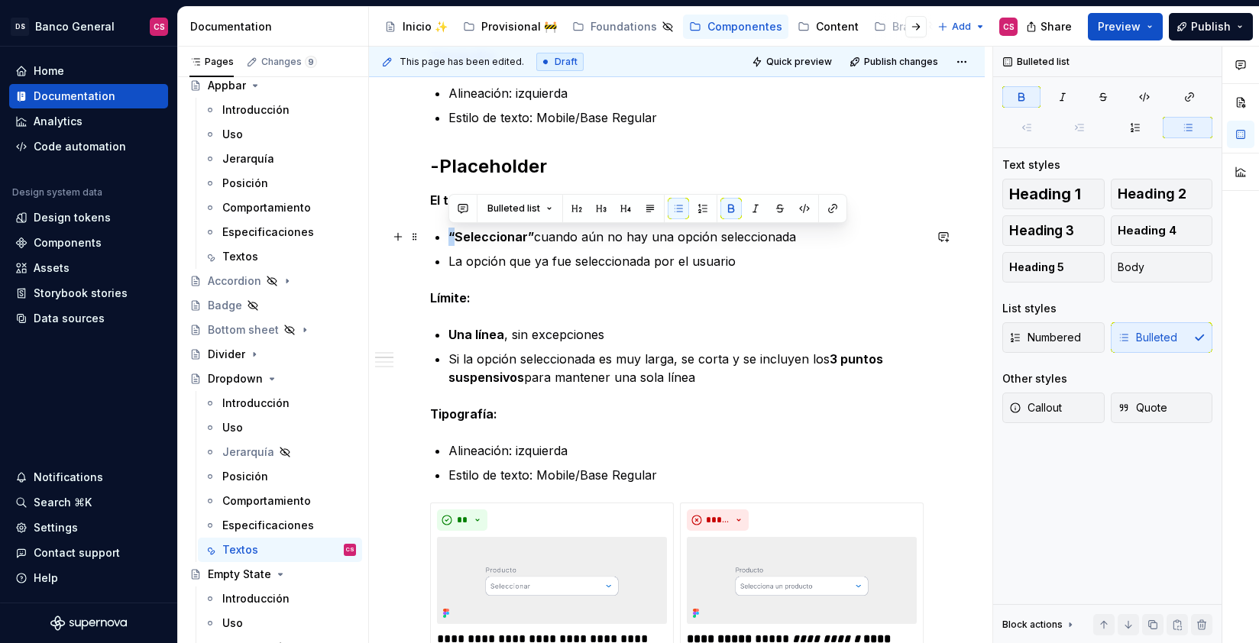
click at [449, 238] on strong "“Seleccionar”" at bounding box center [491, 236] width 86 height 15
type textarea "*"
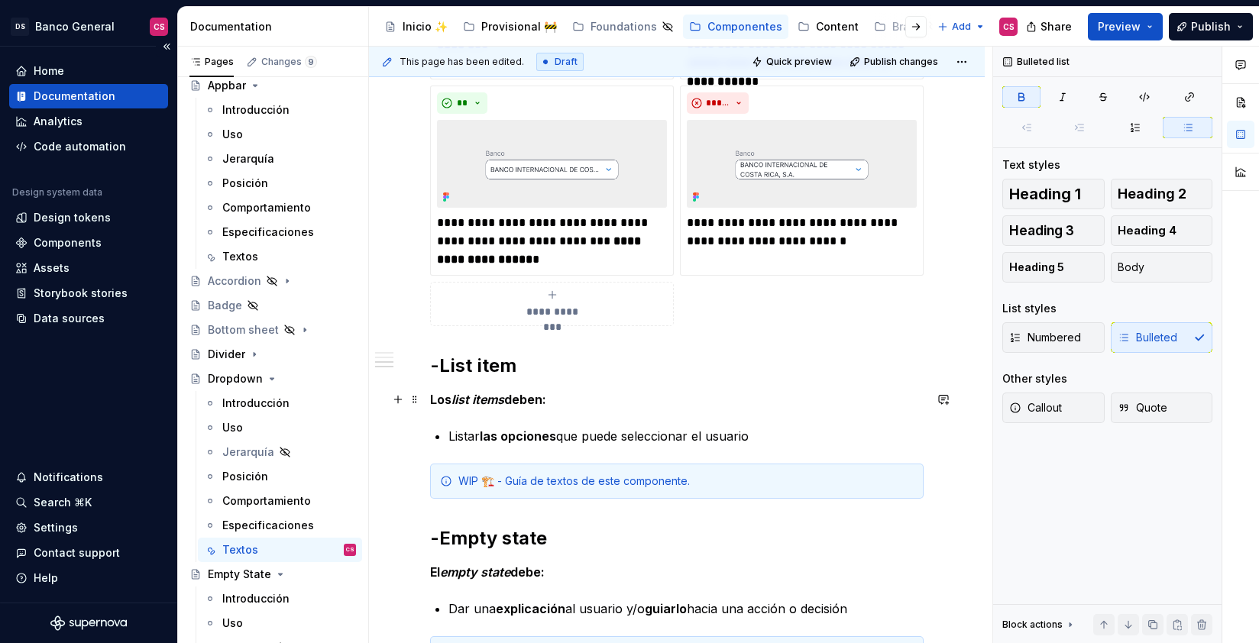
scroll to position [1166, 0]
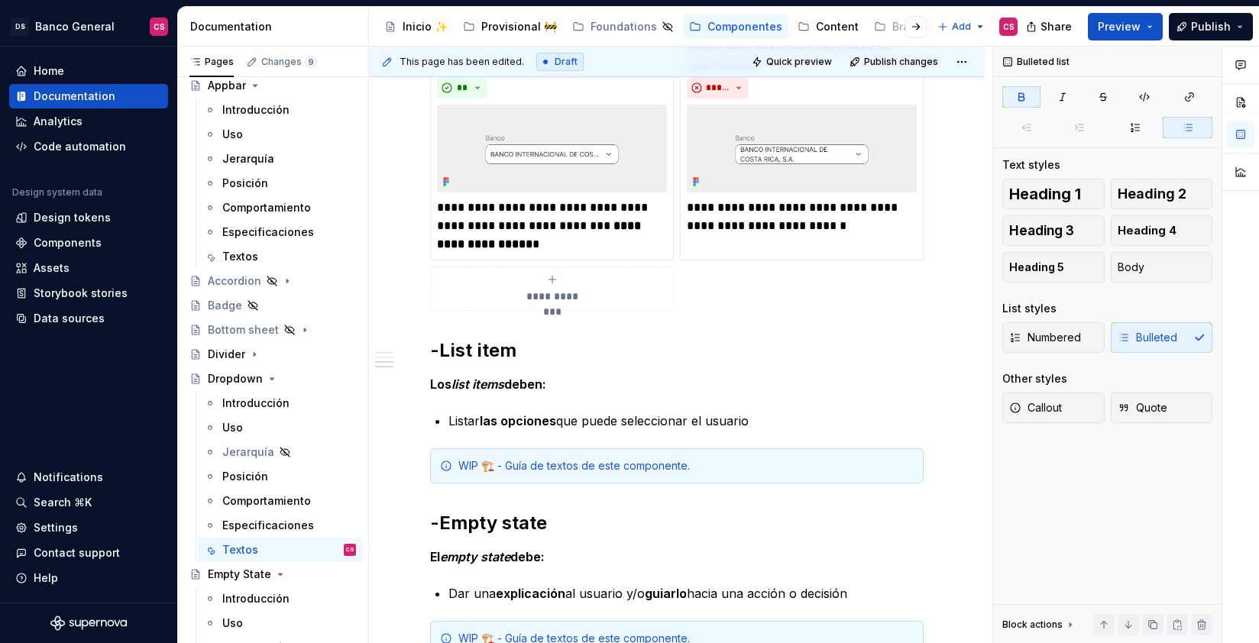
click at [667, 468] on div "WIP 🏗️ - Guía de textos de este componente." at bounding box center [685, 465] width 455 height 15
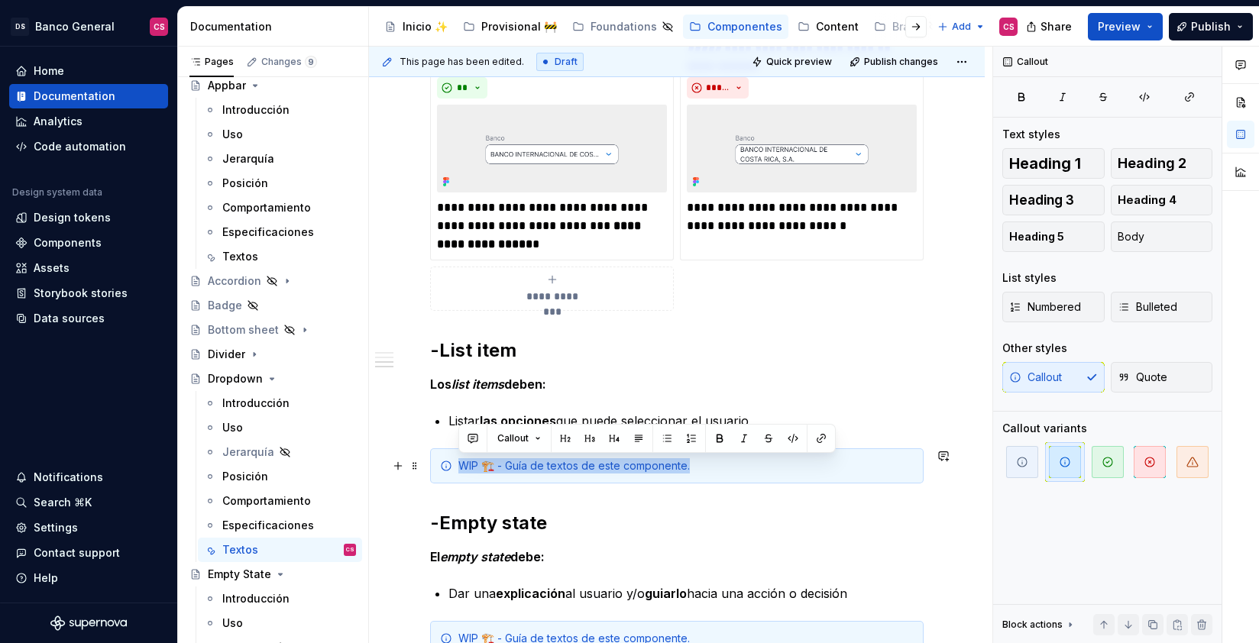
click at [667, 468] on div "WIP 🏗️ - Guía de textos de este componente." at bounding box center [685, 465] width 455 height 15
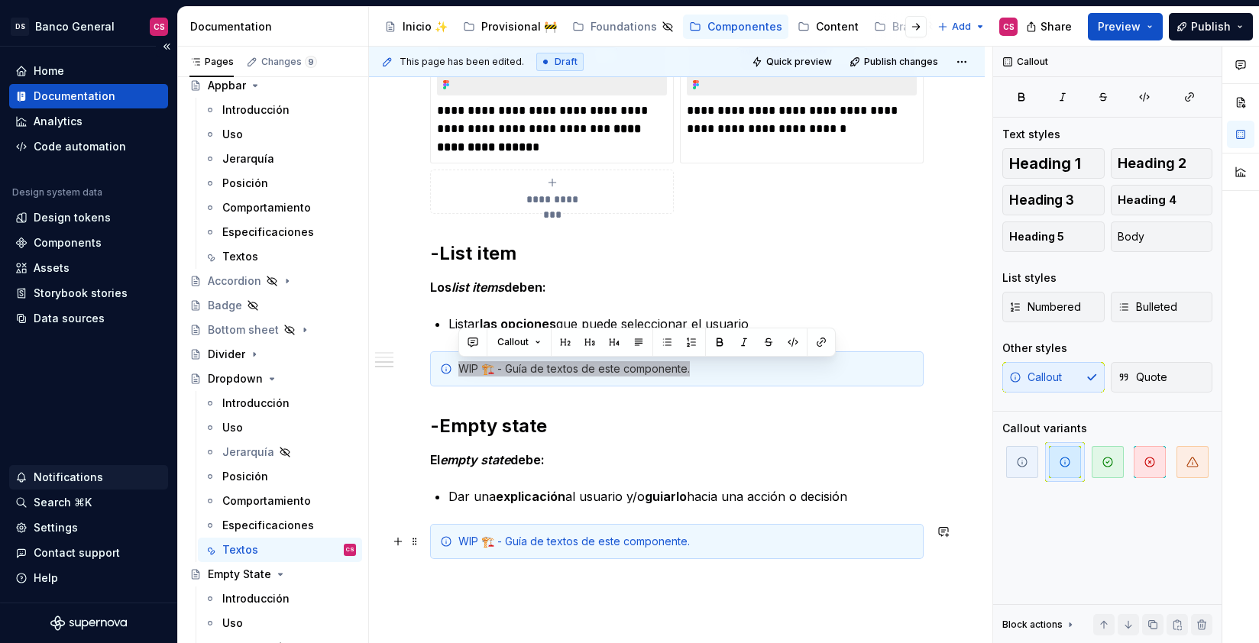
scroll to position [1262, 0]
click at [631, 540] on div "WIP 🏗️ - Guía de textos de este componente." at bounding box center [685, 542] width 455 height 15
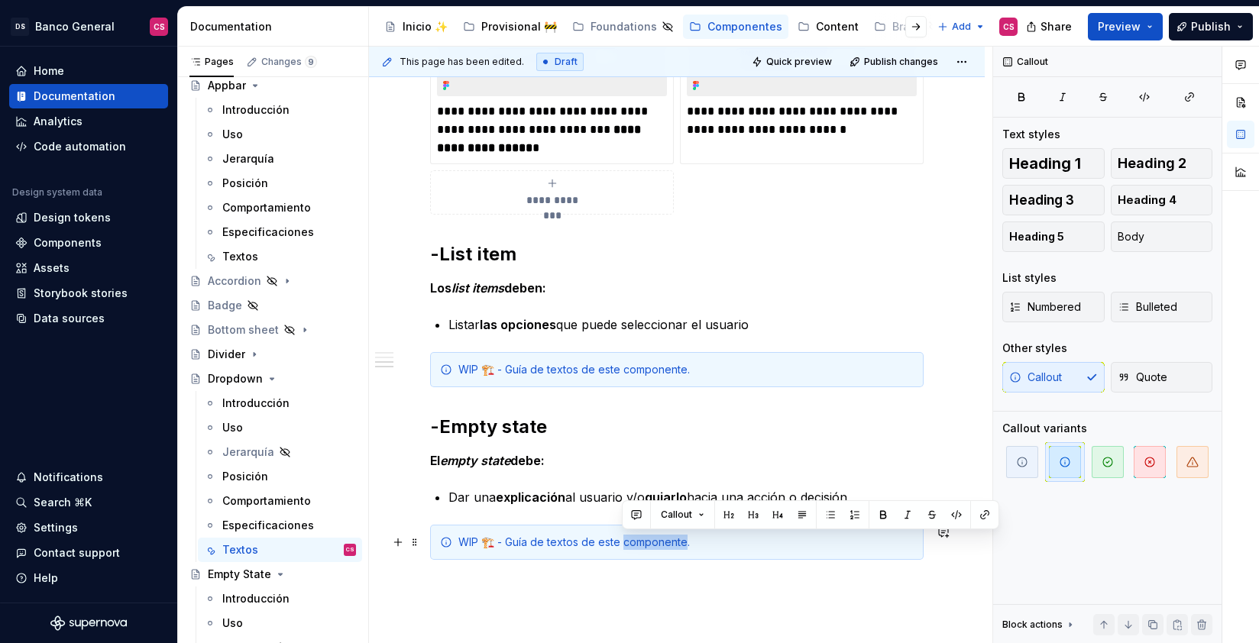
click at [631, 540] on div "WIP 🏗️ - Guía de textos de este componente." at bounding box center [685, 542] width 455 height 15
click at [512, 541] on div "Consulta aquí la guía de textos de este componente." at bounding box center [685, 542] width 455 height 15
click at [860, 517] on button "button" at bounding box center [868, 514] width 21 height 21
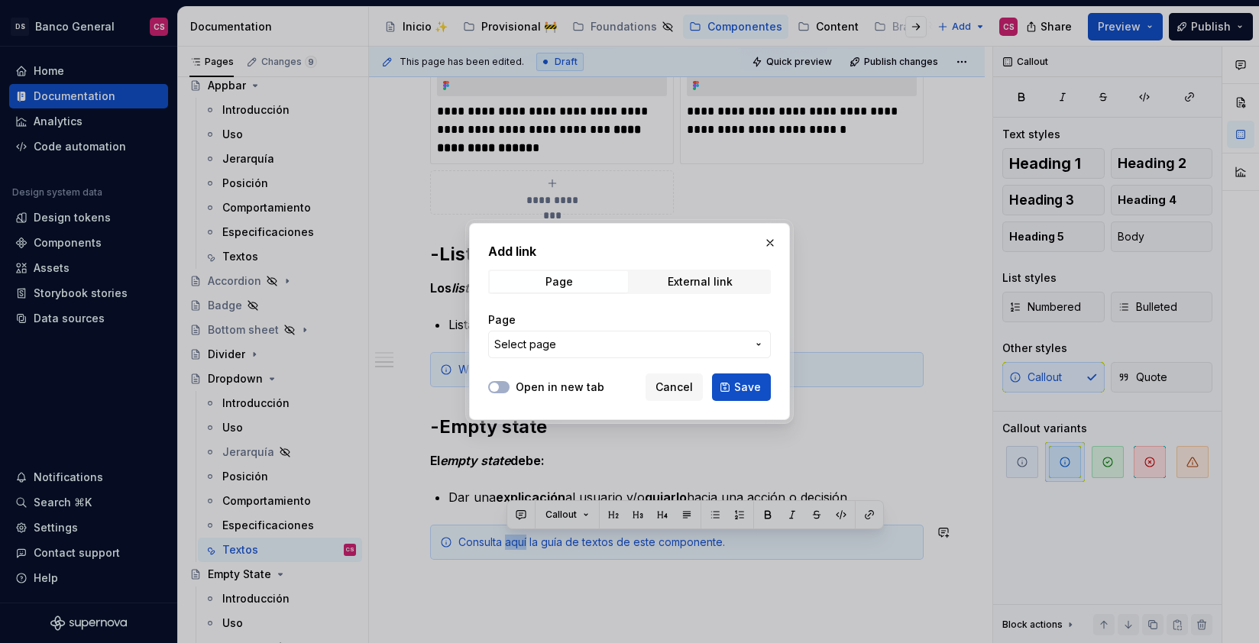
click at [526, 343] on span "Select page" at bounding box center [525, 344] width 62 height 15
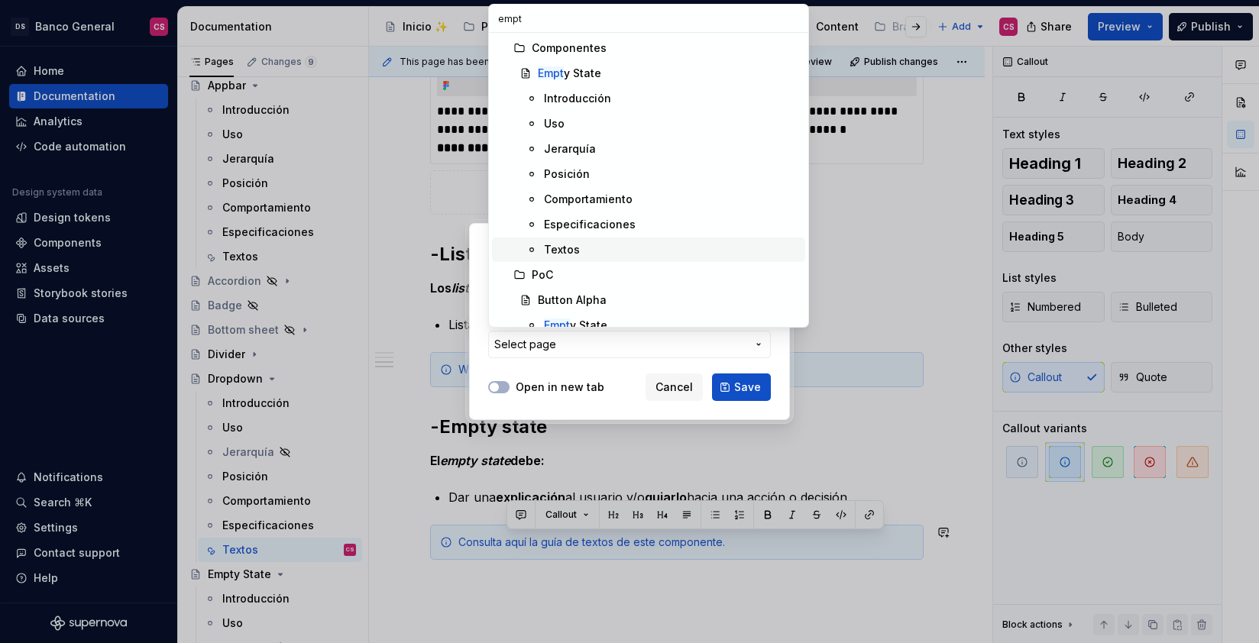
type input "empt"
click at [561, 244] on div "Textos" at bounding box center [562, 249] width 36 height 15
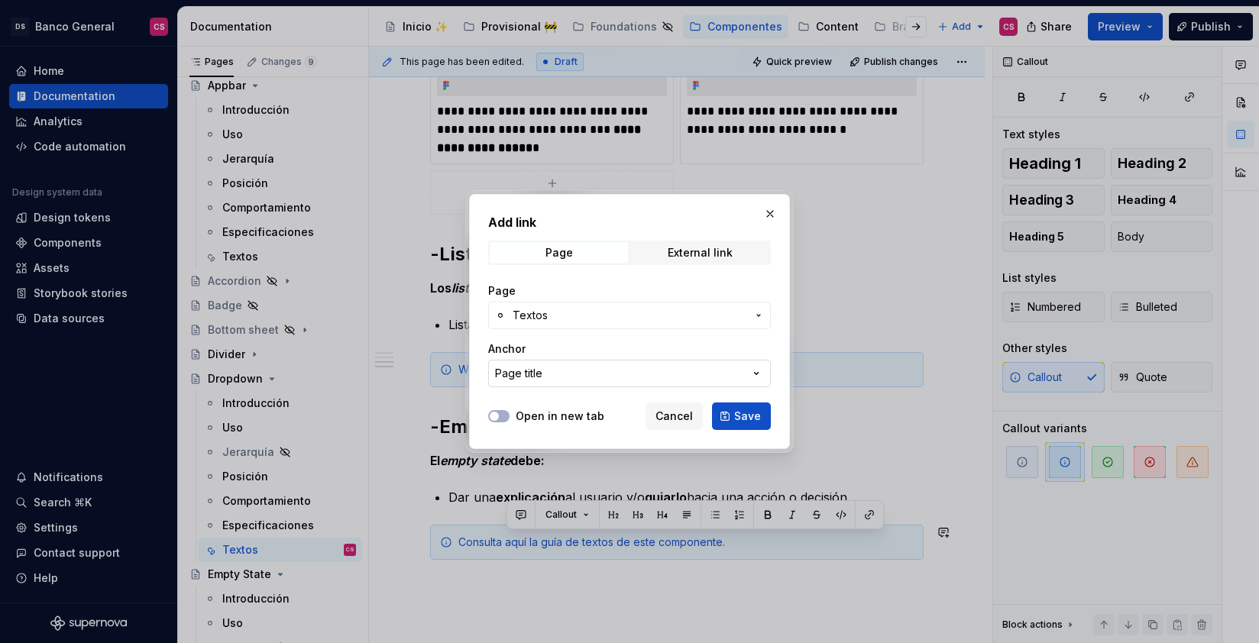
click at [549, 377] on button "Page title" at bounding box center [629, 373] width 283 height 27
click at [549, 374] on div "Add link Page External link Page Textos Anchor Page title Open in new tab Cance…" at bounding box center [629, 321] width 1259 height 643
click at [739, 414] on span "Save" at bounding box center [747, 416] width 27 height 15
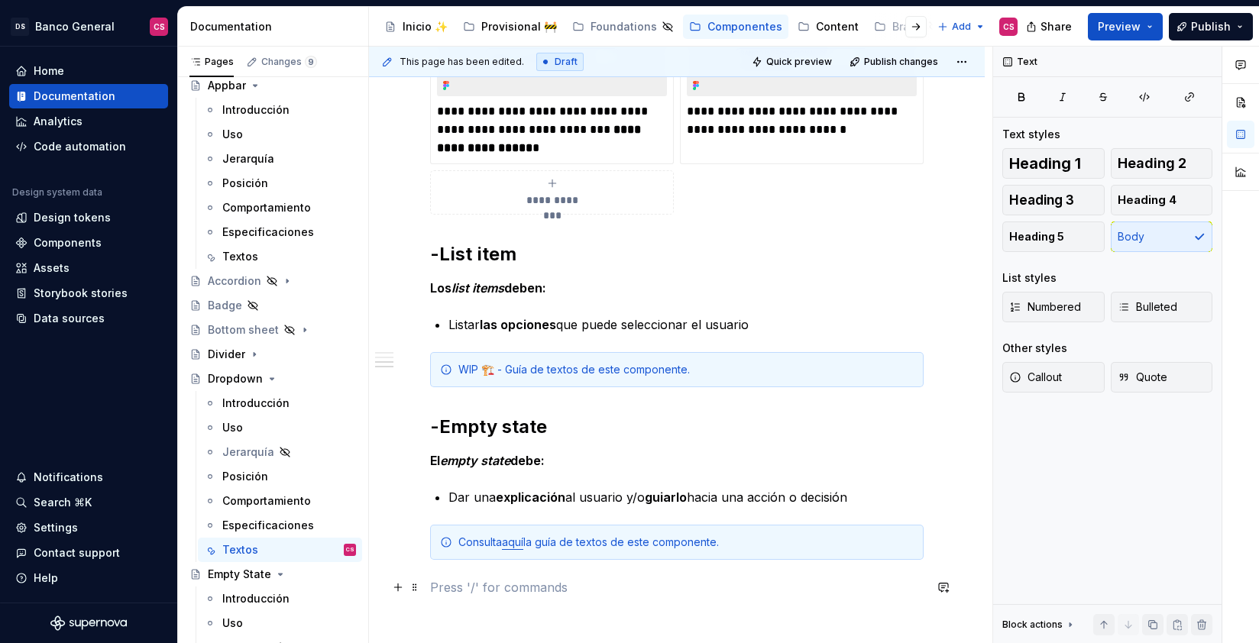
click at [567, 594] on p at bounding box center [676, 587] width 493 height 18
click at [512, 543] on link "aquí" at bounding box center [512, 541] width 21 height 13
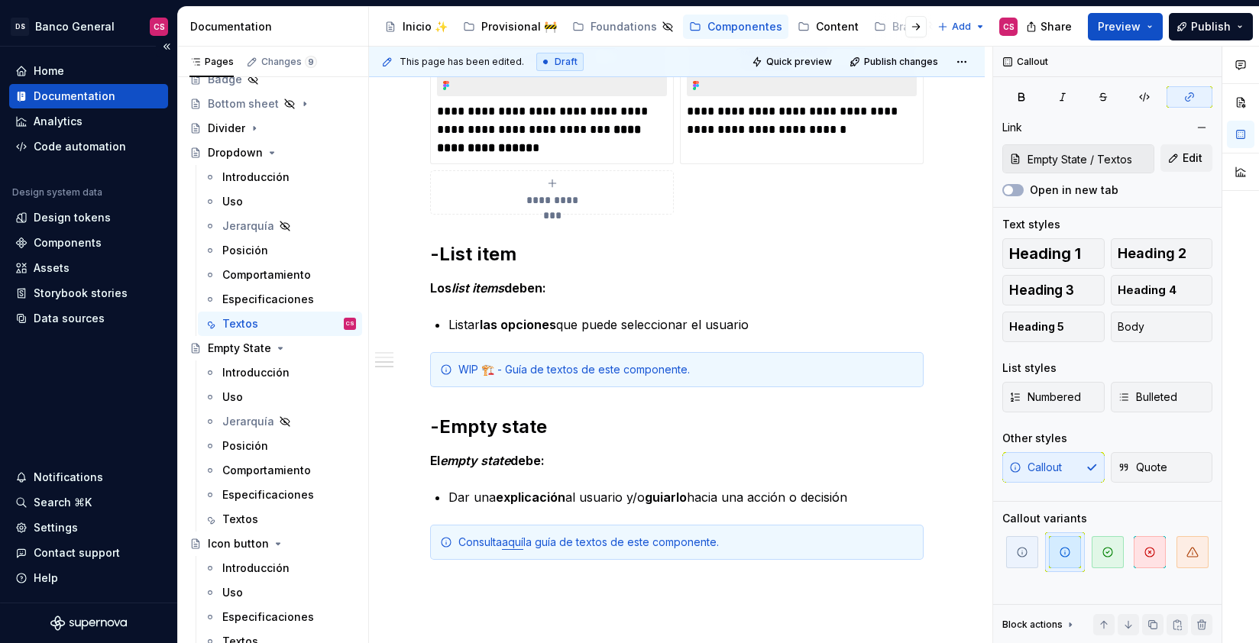
scroll to position [357, 0]
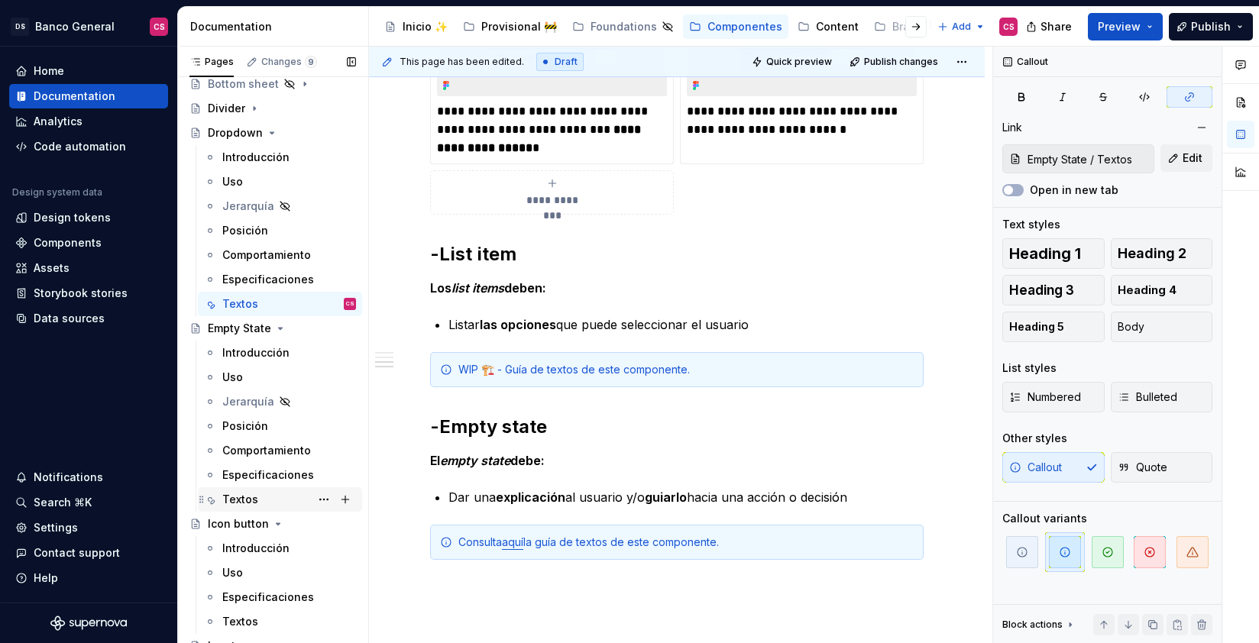
click at [254, 496] on div "Textos" at bounding box center [240, 499] width 36 height 15
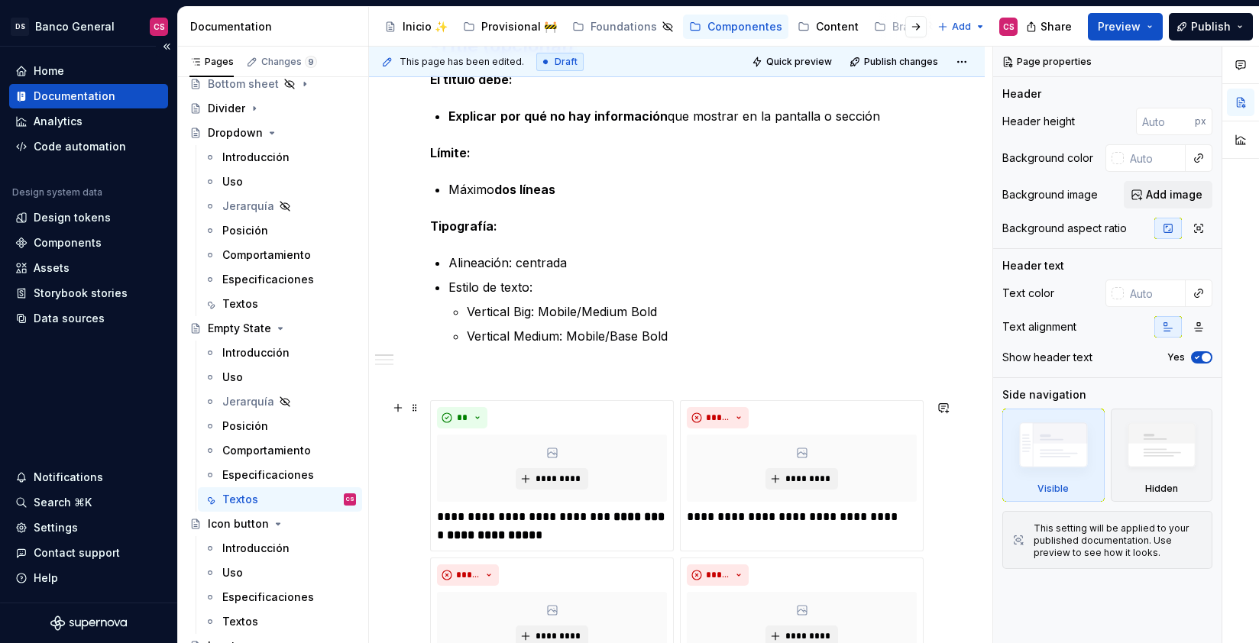
scroll to position [342, 0]
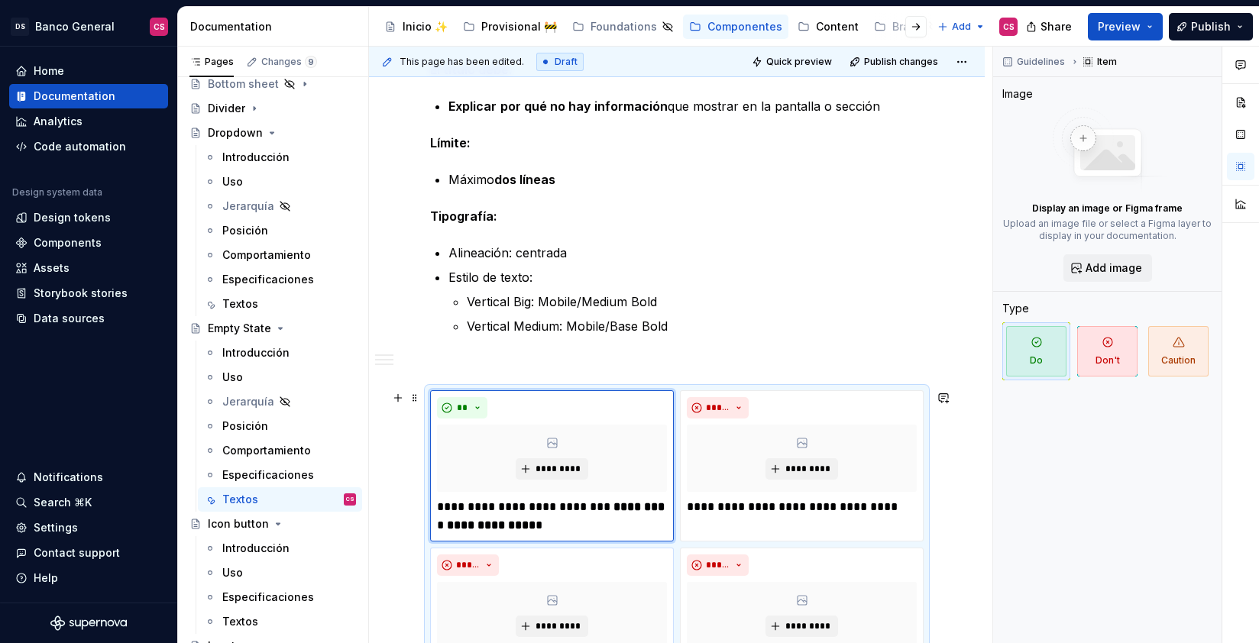
type textarea "*"
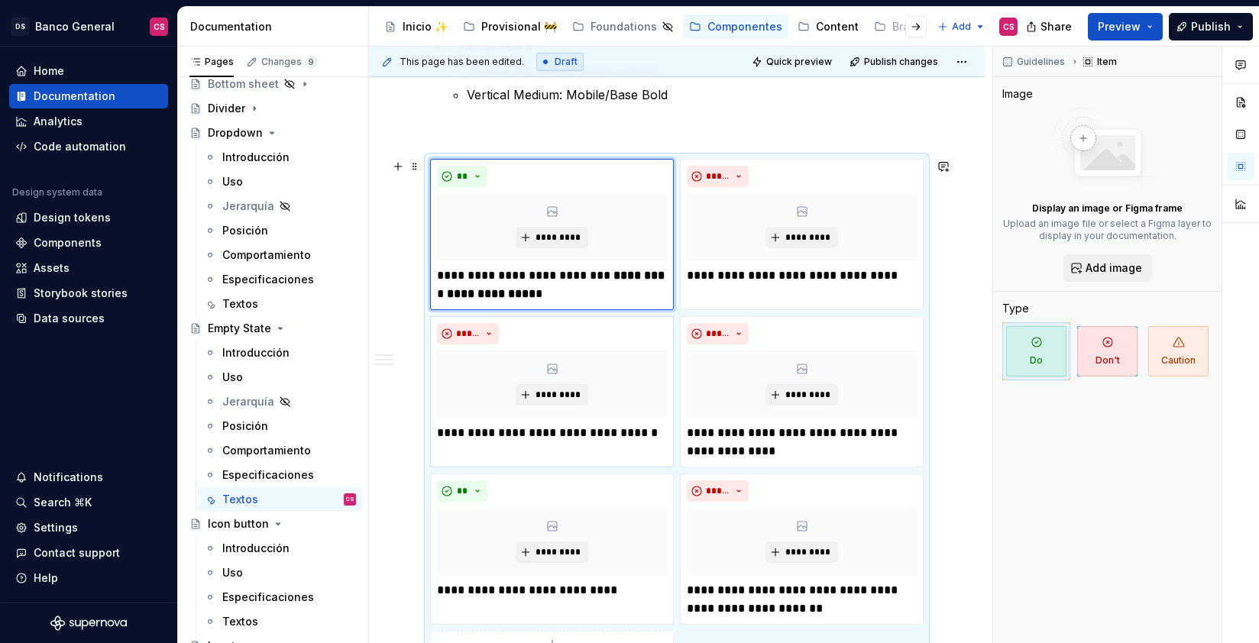
scroll to position [579, 0]
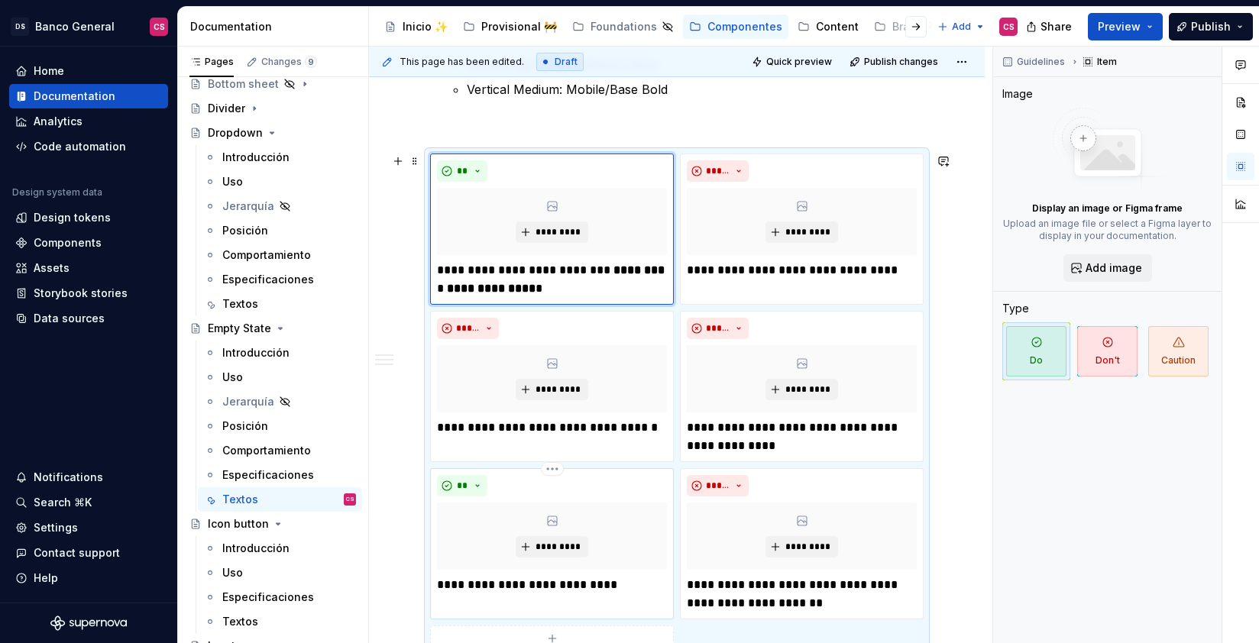
click at [570, 586] on p "**********" at bounding box center [552, 585] width 230 height 18
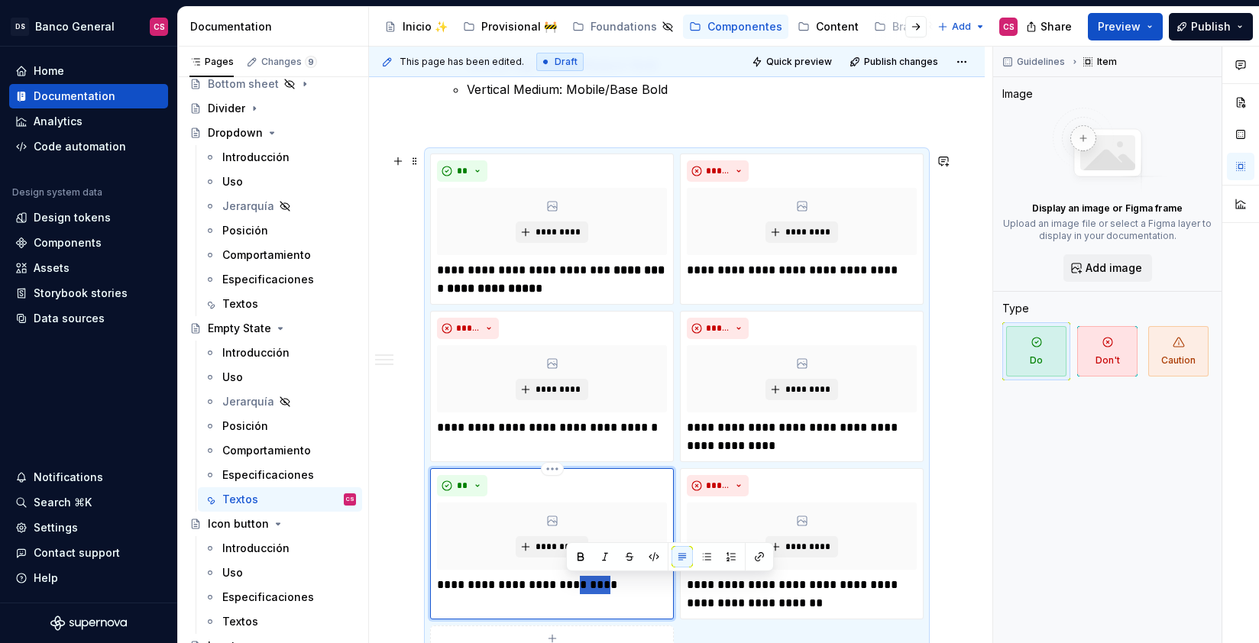
click at [570, 586] on p "**********" at bounding box center [552, 585] width 230 height 18
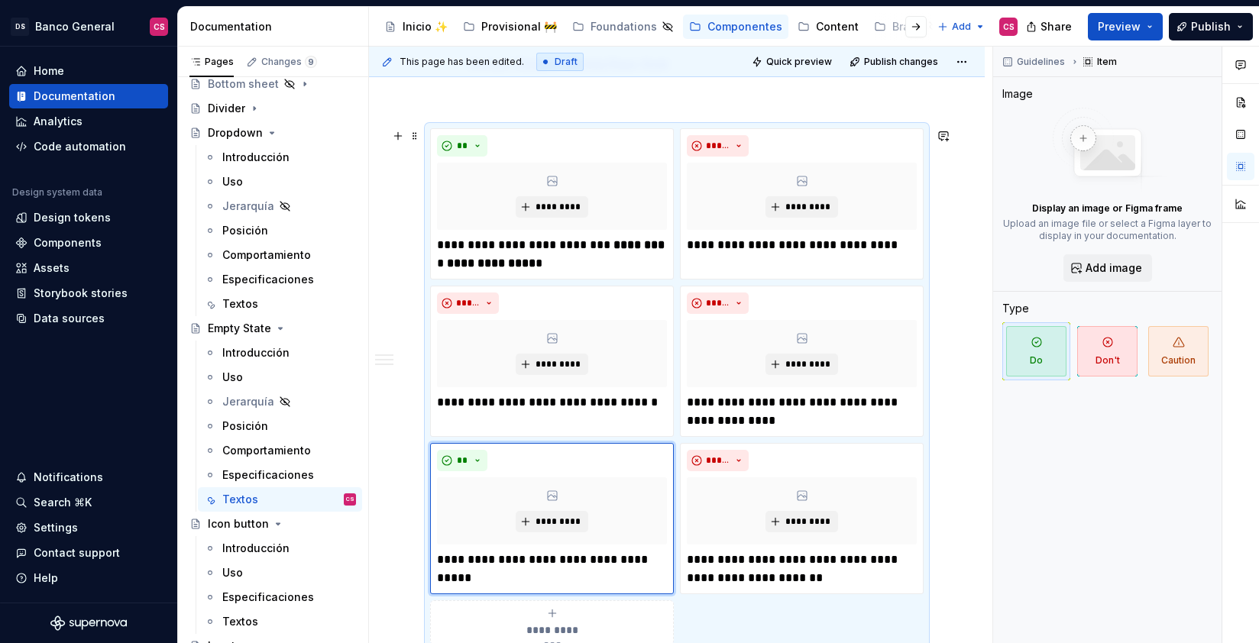
scroll to position [622, 0]
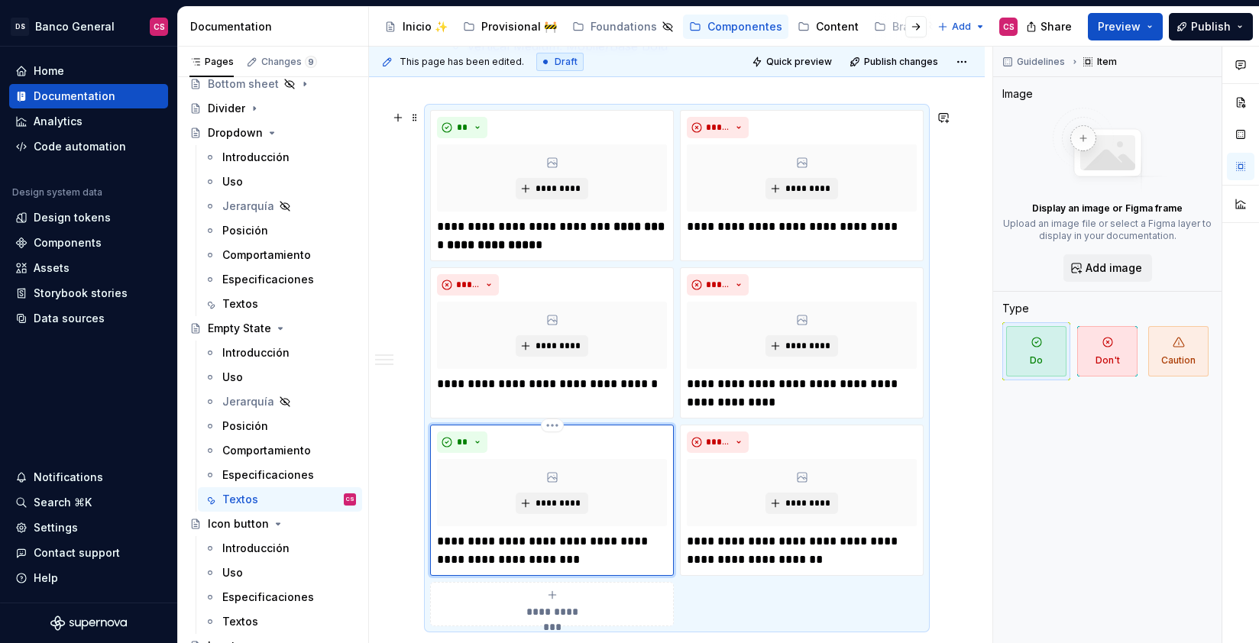
click at [442, 544] on p "**********" at bounding box center [552, 550] width 230 height 37
click at [457, 545] on p "**********" at bounding box center [552, 550] width 230 height 37
click at [614, 541] on p "**********" at bounding box center [552, 550] width 230 height 37
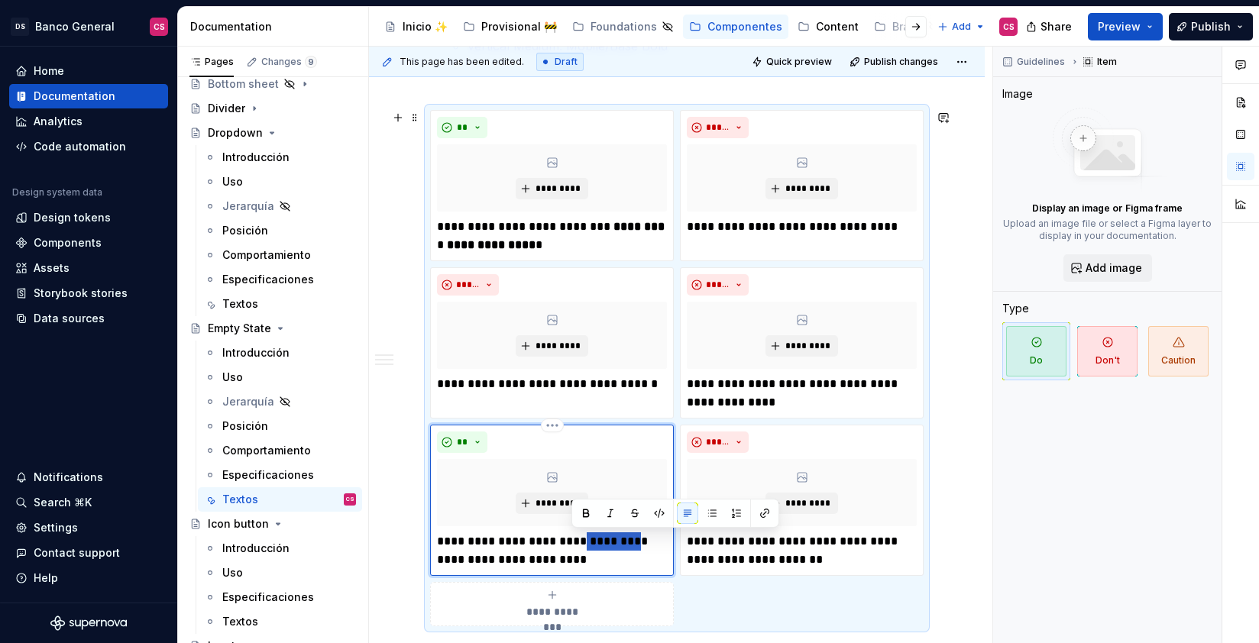
click at [614, 541] on p "**********" at bounding box center [552, 550] width 230 height 37
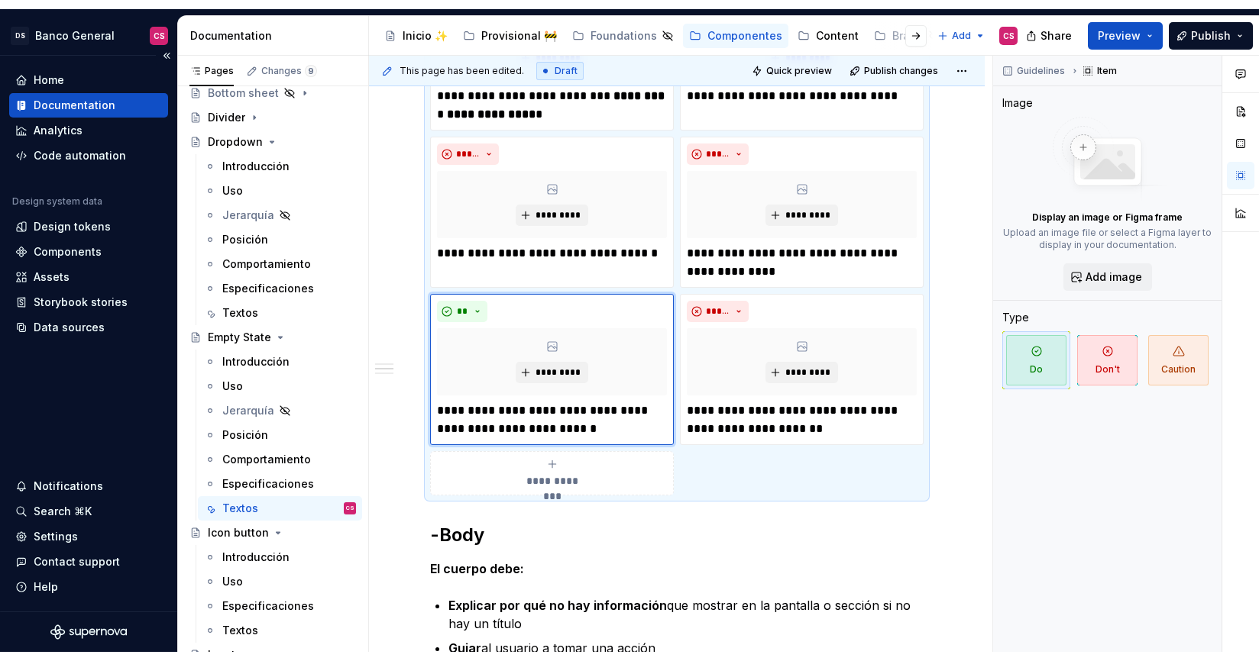
scroll to position [762, 0]
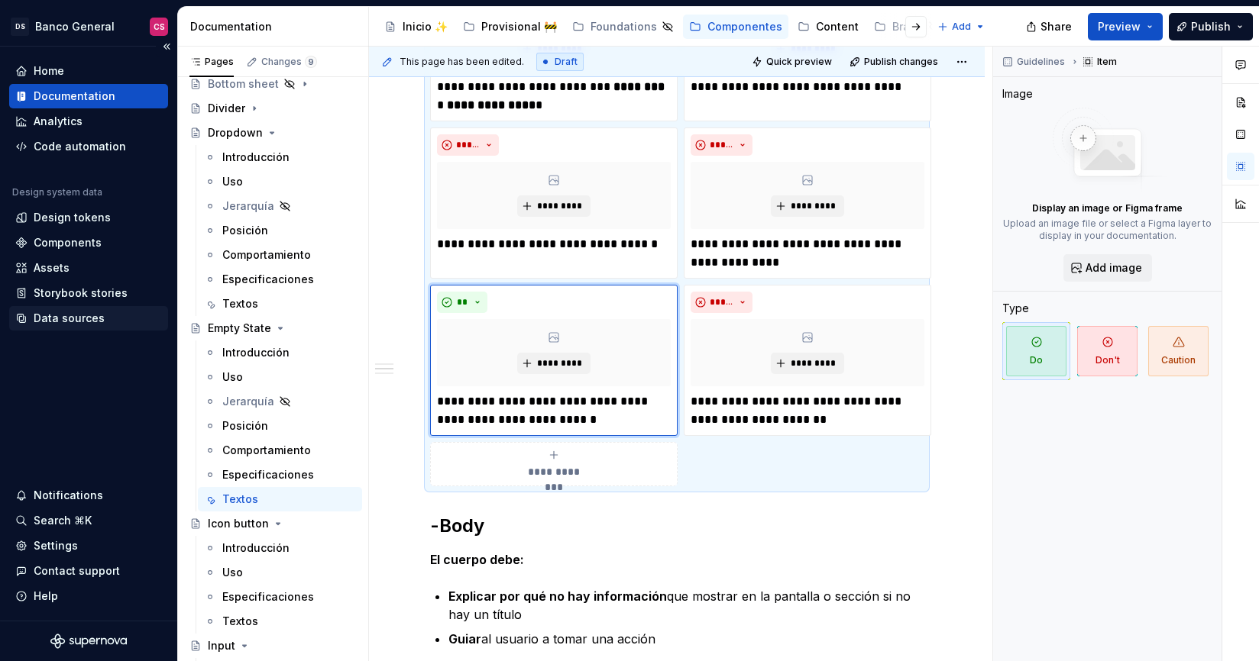
type textarea "*"
